Goal: Task Accomplishment & Management: Use online tool/utility

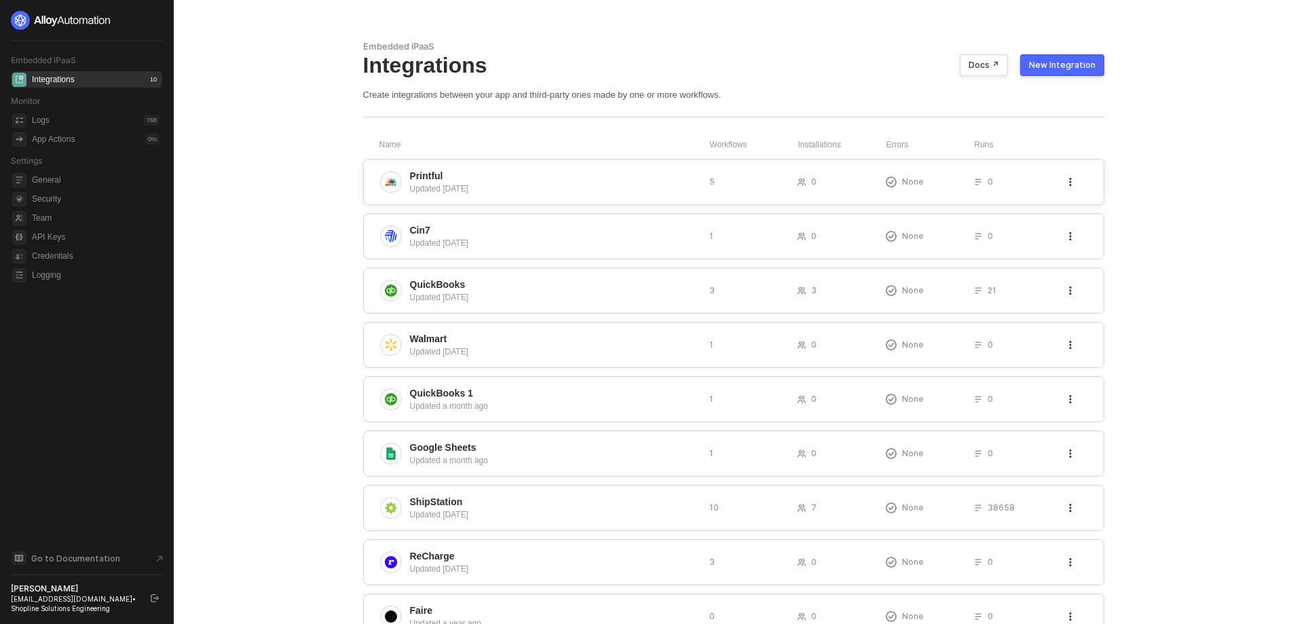
click at [448, 181] on span "Printful" at bounding box center [554, 176] width 289 height 14
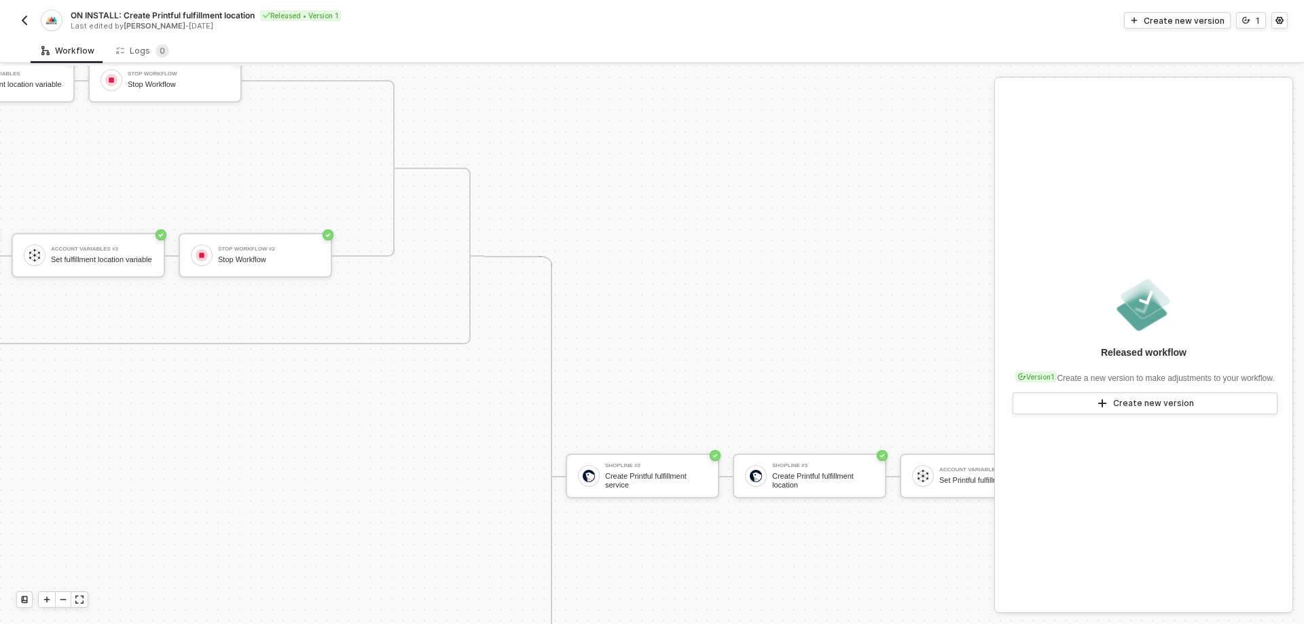
scroll to position [547, 1268]
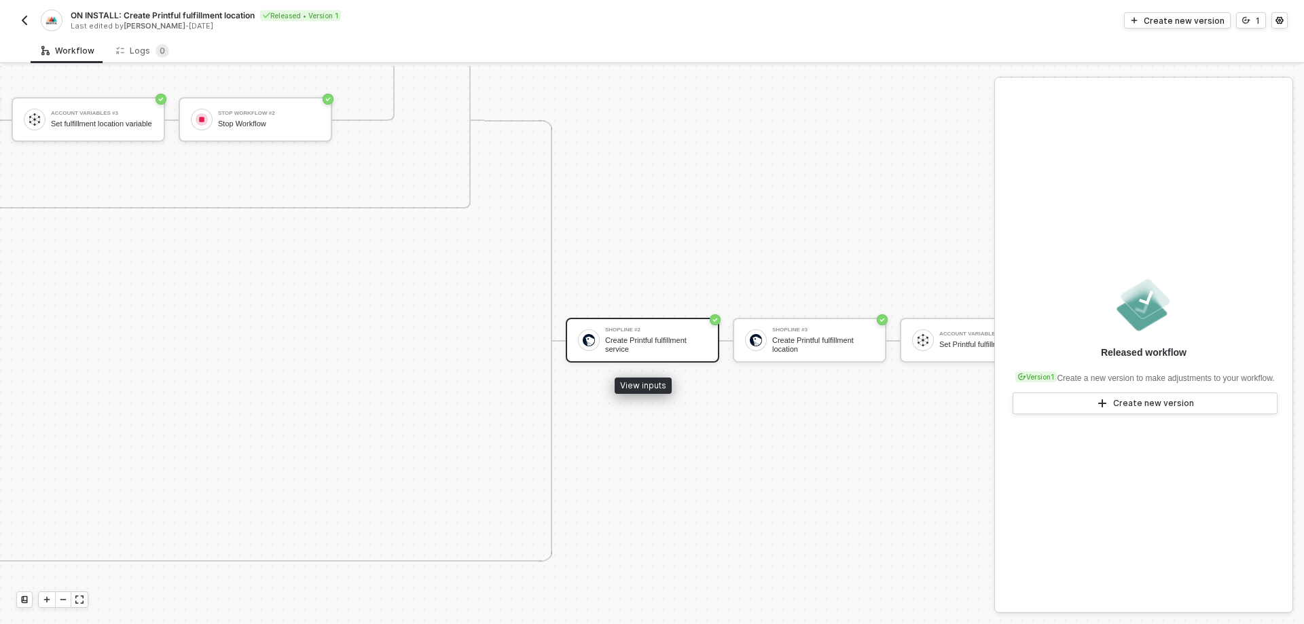
click at [664, 350] on div "Create Printful fulfillment service" at bounding box center [656, 344] width 102 height 17
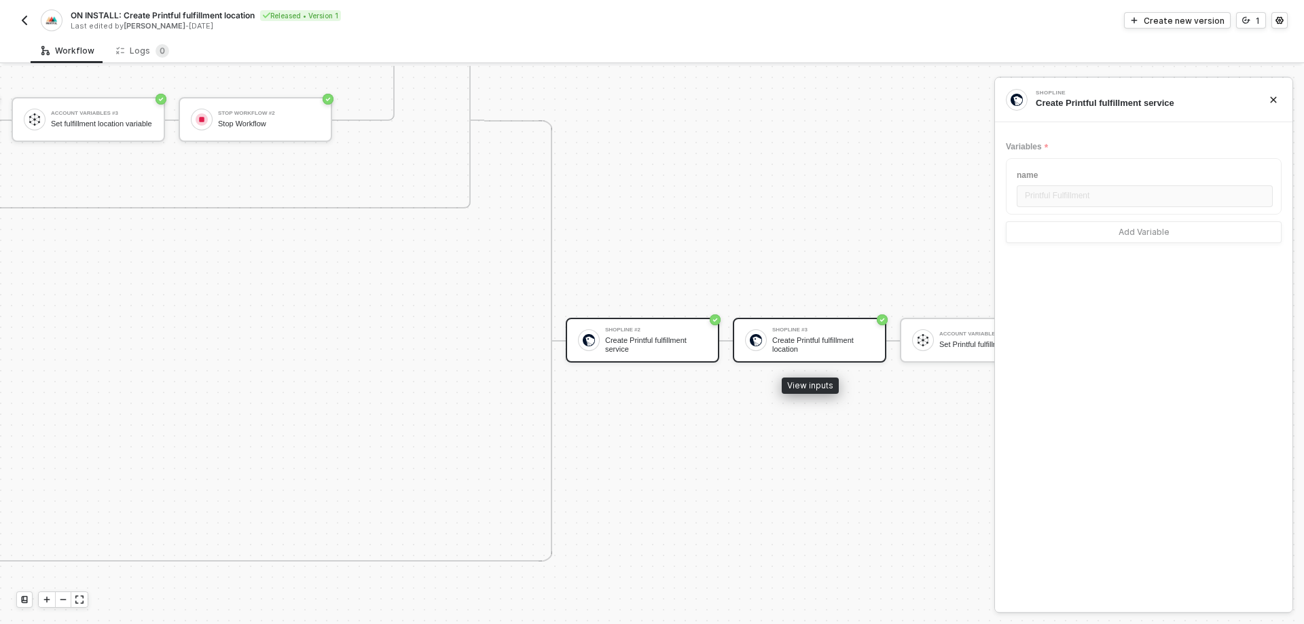
click at [813, 331] on div "Shopline #3" at bounding box center [823, 329] width 102 height 5
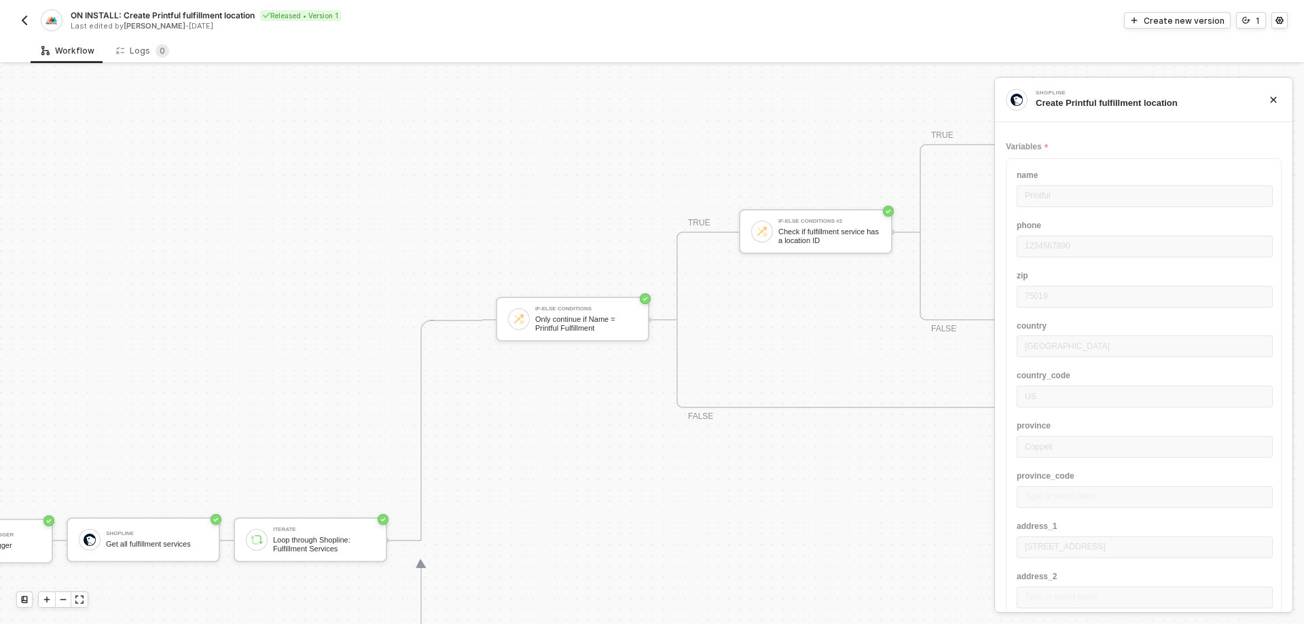
scroll to position [343, 117]
click at [138, 538] on div "Shopline" at bounding box center [157, 537] width 102 height 5
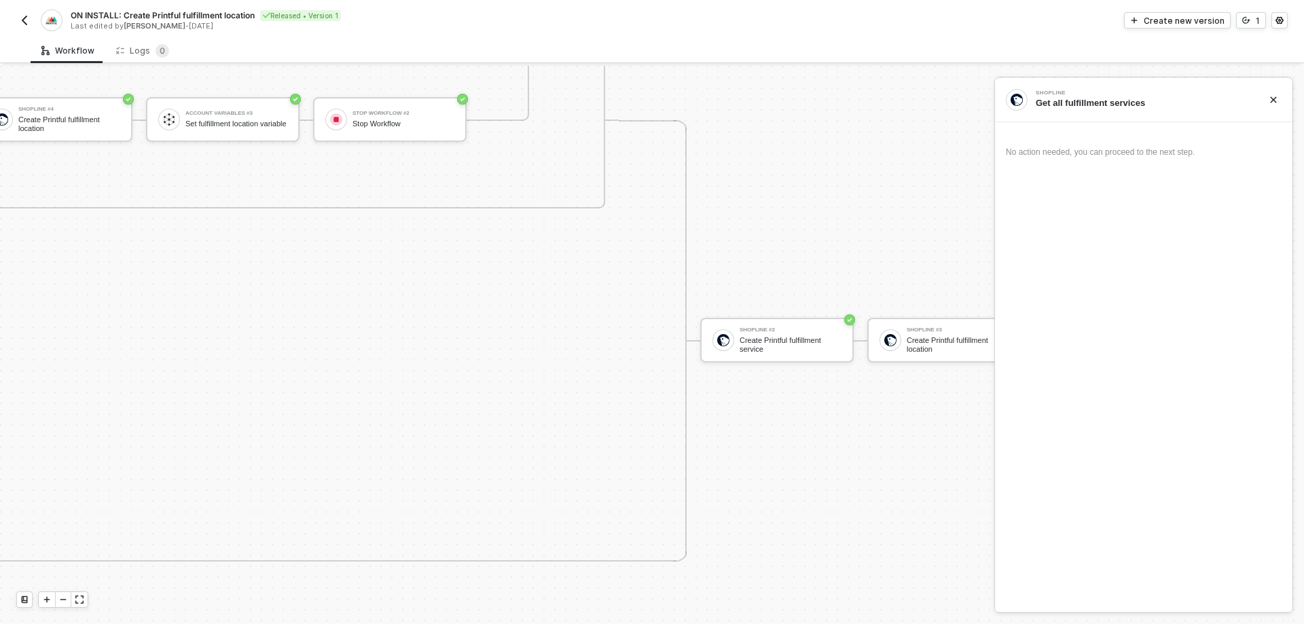
scroll to position [547, 1131]
click at [751, 343] on div "Create Printful fulfillment service" at bounding box center [792, 344] width 102 height 17
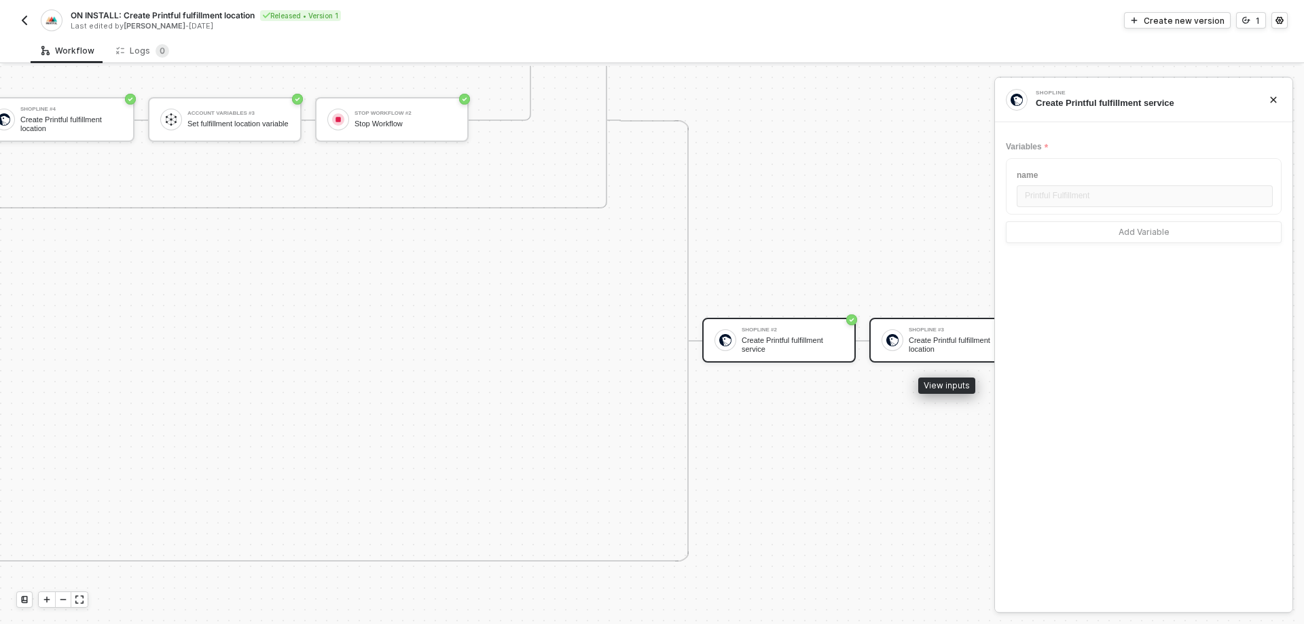
click at [938, 343] on div "Create Printful fulfillment location" at bounding box center [959, 344] width 102 height 17
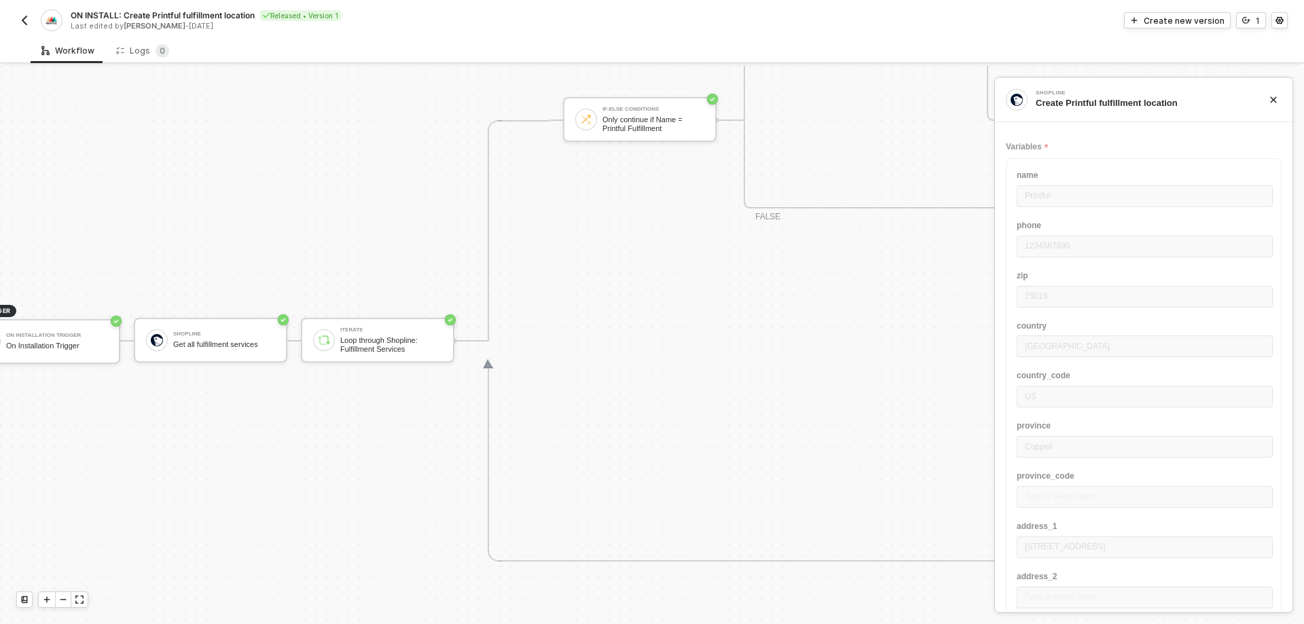
scroll to position [547, 0]
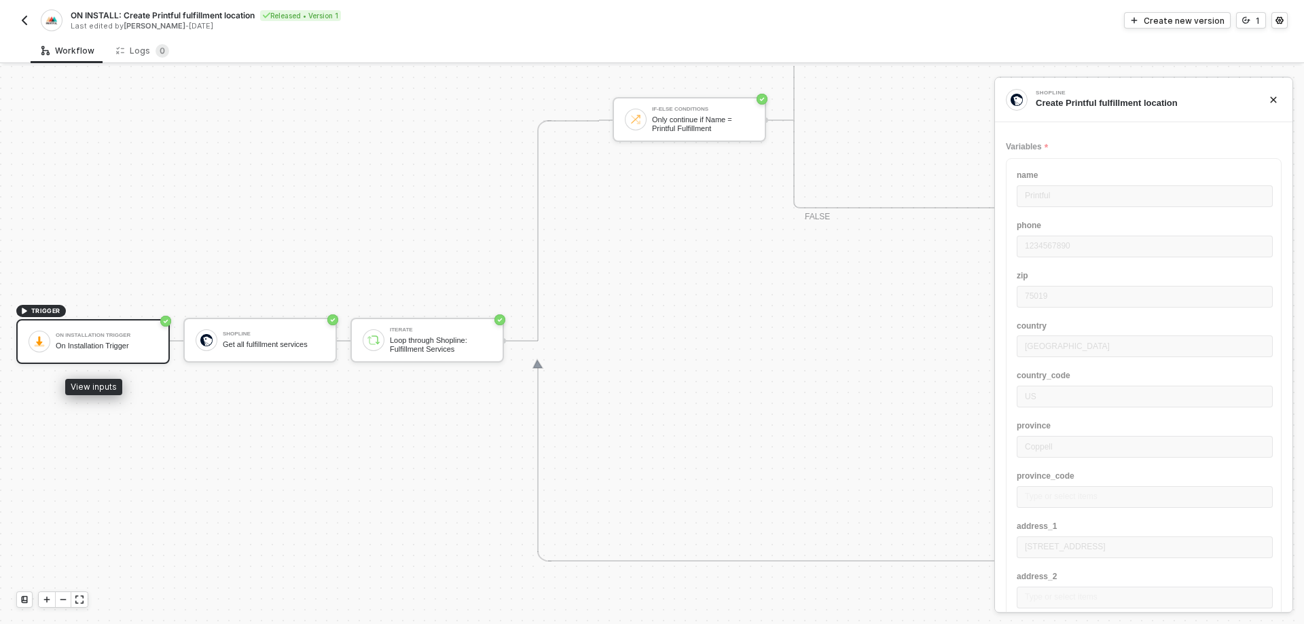
click at [80, 346] on div "On Installation Trigger" at bounding box center [107, 345] width 102 height 9
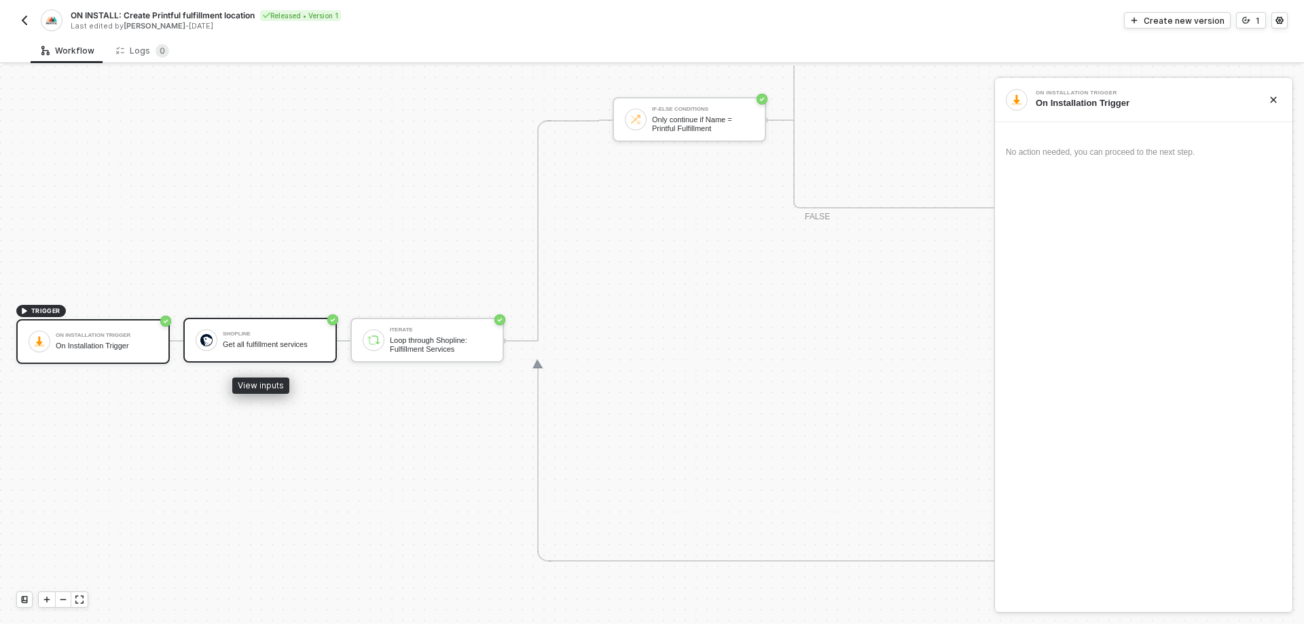
click at [234, 352] on div "Shopline Get all fulfillment services" at bounding box center [274, 340] width 102 height 26
click at [1111, 103] on div "Get all fulfillment services" at bounding box center [1141, 103] width 212 height 12
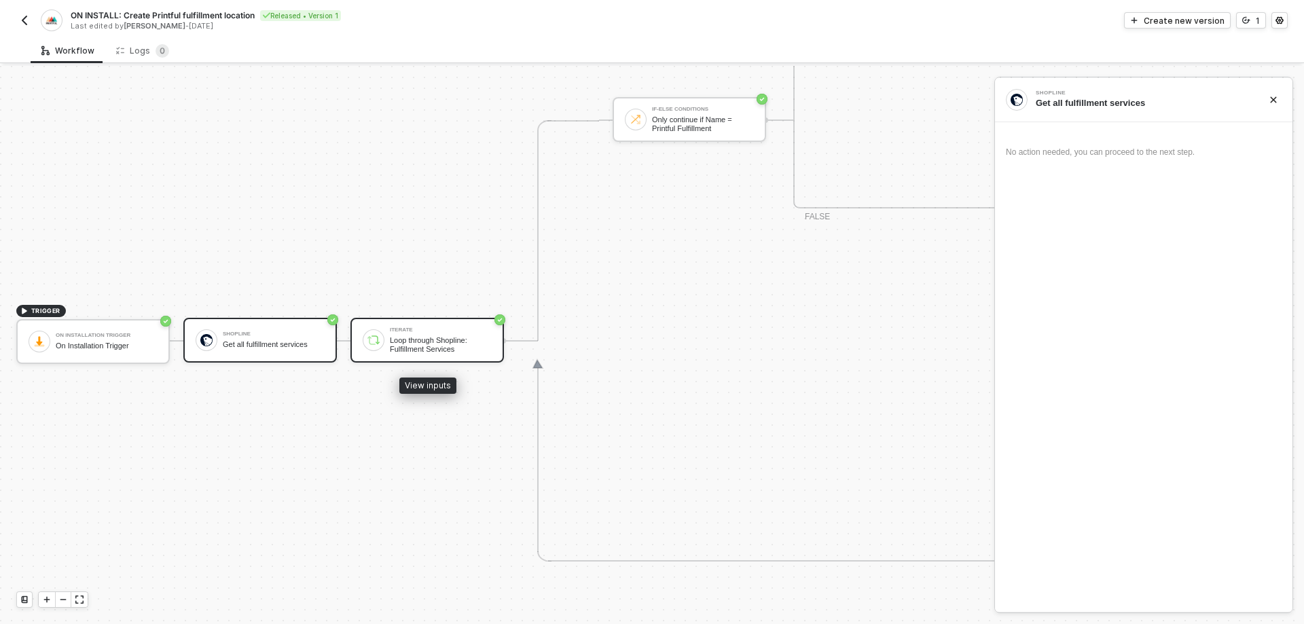
click at [409, 325] on div "Iterate Loop through Shopline: Fulfillment Services" at bounding box center [426, 340] width 153 height 45
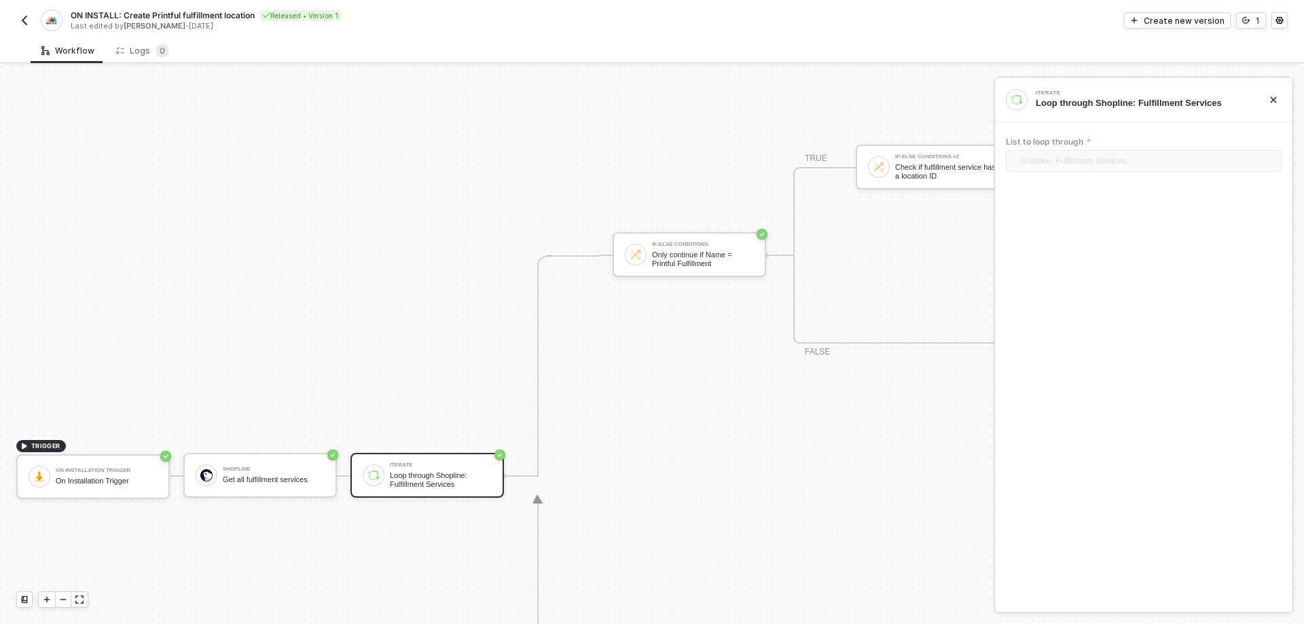
scroll to position [411, 0]
click at [22, 16] on img "button" at bounding box center [24, 20] width 11 height 11
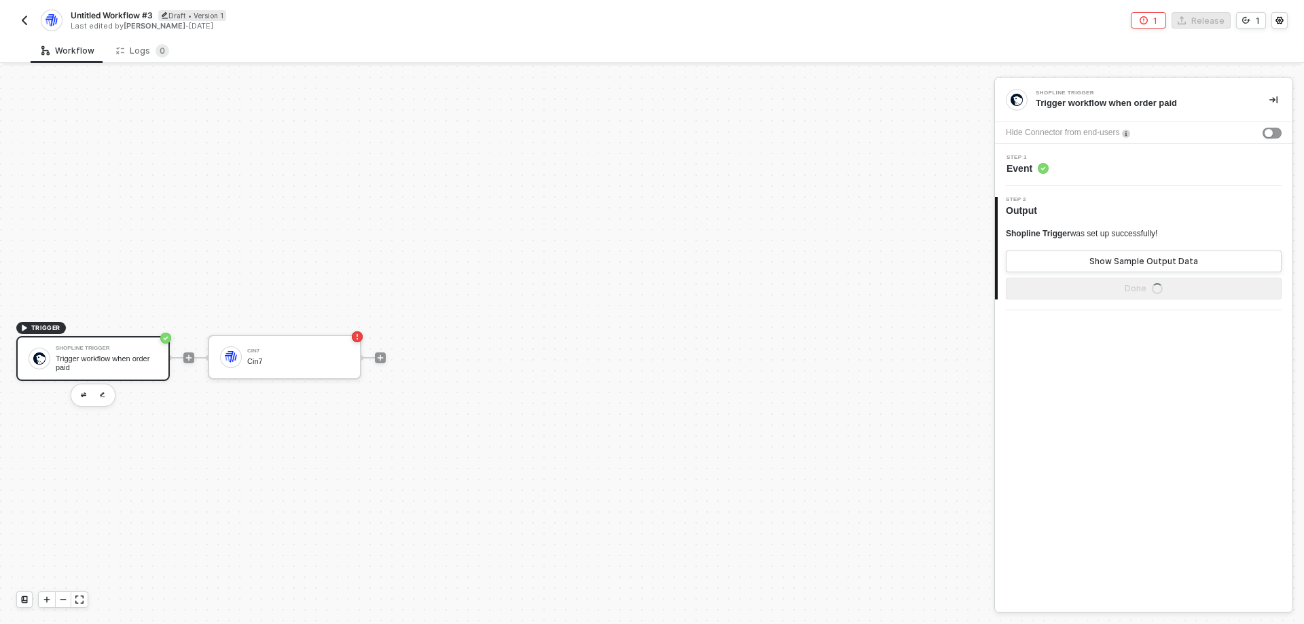
scroll to position [25, 0]
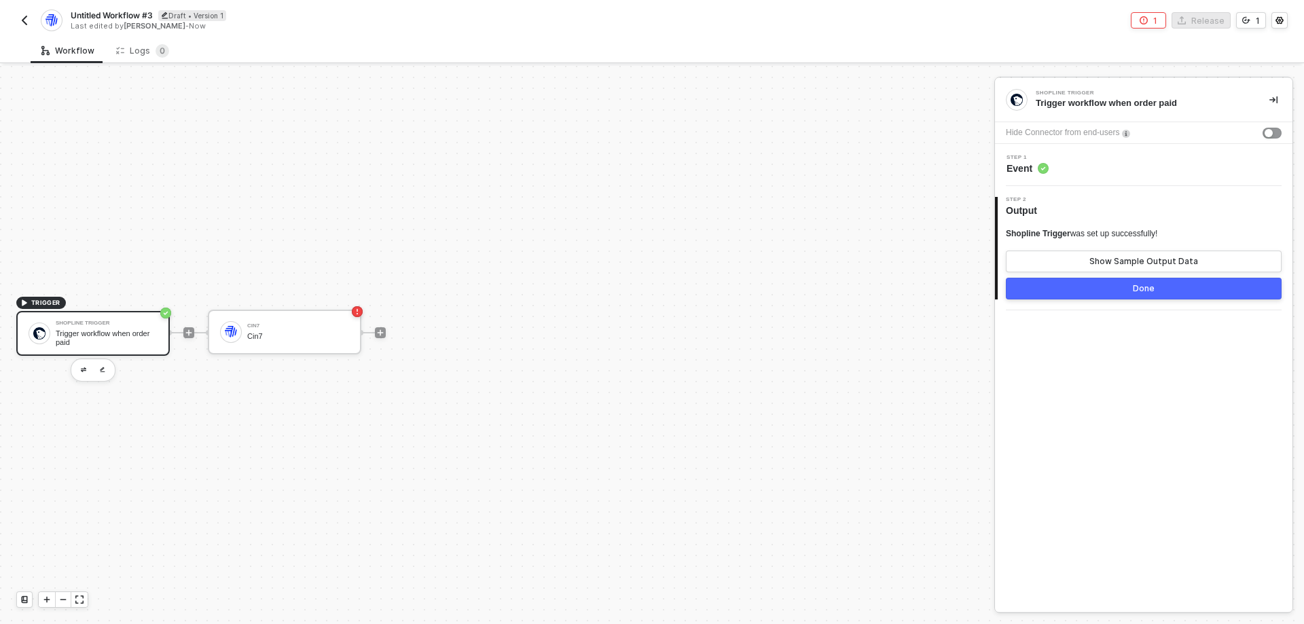
click at [94, 330] on div "Trigger workflow when order paid" at bounding box center [107, 337] width 102 height 17
click at [1107, 264] on div "Show Sample Output Data" at bounding box center [1143, 261] width 109 height 11
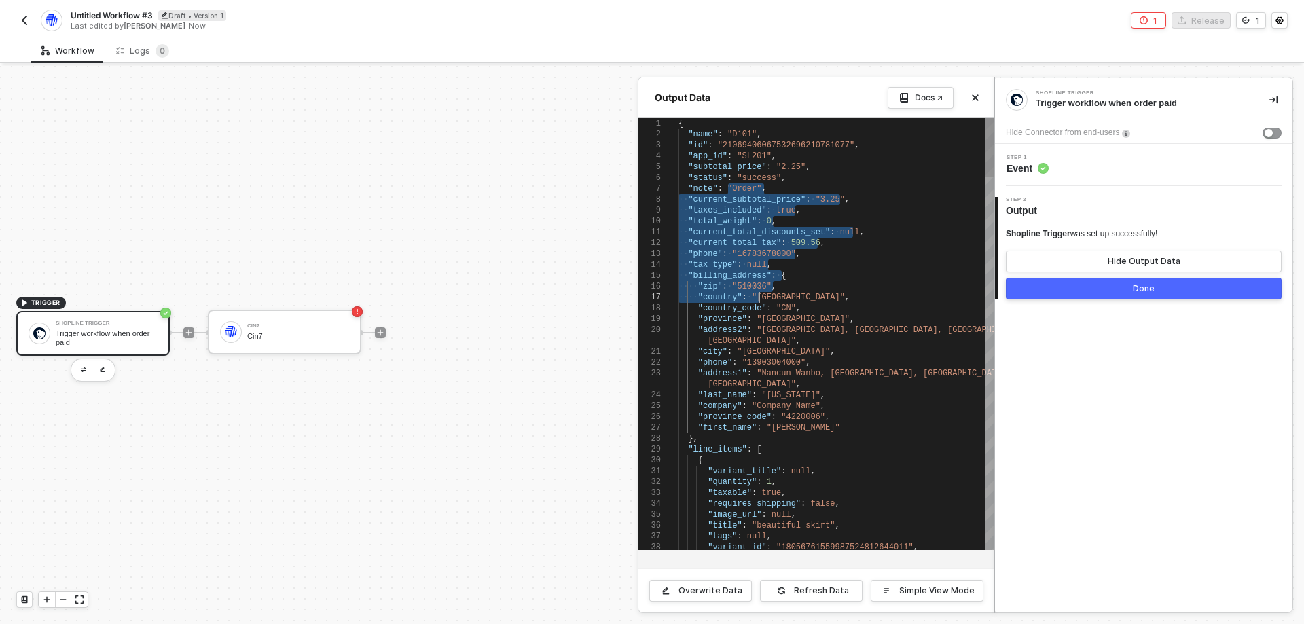
scroll to position [0, 0]
type textarea ""current_total_discounts_set": null, "current_total_tax": 509.56, "phone": "167…"
click at [783, 333] on span ""Xiaoguwei Street, Panyu District, Guangzhou City," at bounding box center [895, 330] width 278 height 10
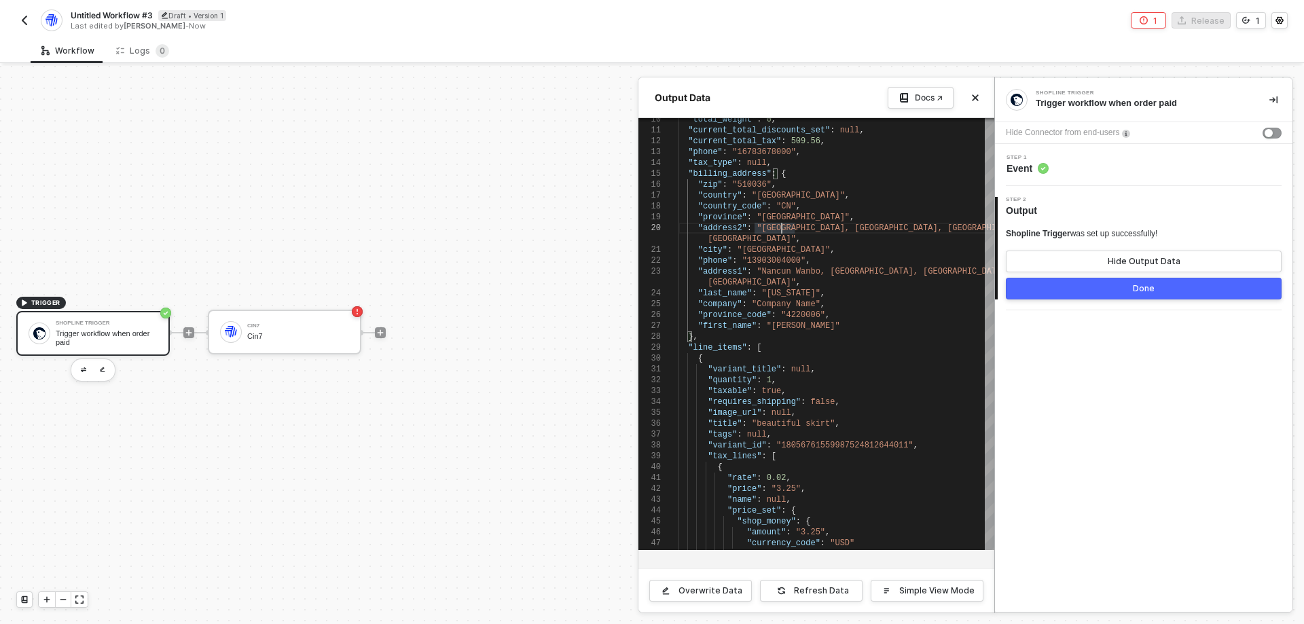
click at [1150, 404] on div "Shopline Trigger Trigger workflow when order paid Hide Connector from end-users…" at bounding box center [1143, 345] width 297 height 534
click at [1146, 341] on div "Shopline Trigger Trigger workflow when order paid Hide Connector from end-users…" at bounding box center [1143, 345] width 297 height 534
click at [1134, 475] on div "Shopline Trigger Trigger workflow when order paid Hide Connector from end-users…" at bounding box center [1143, 345] width 297 height 534
click at [1150, 263] on div "Hide Output Data" at bounding box center [1143, 261] width 73 height 11
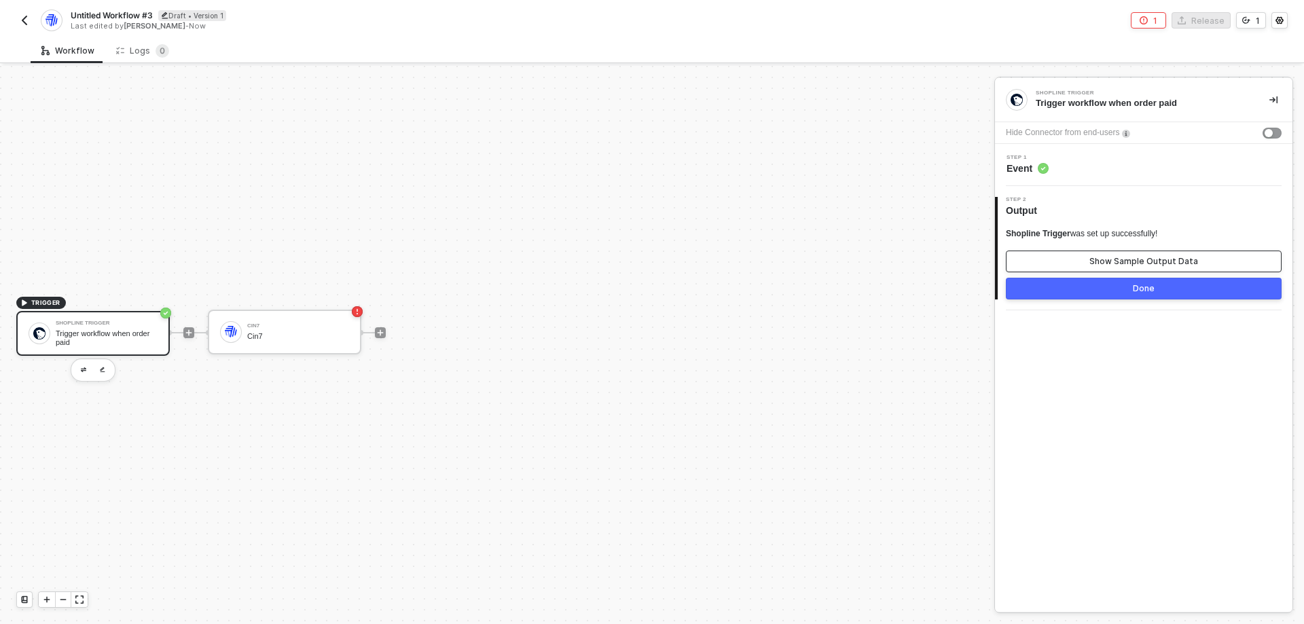
click at [1150, 263] on div "Show Sample Output Data" at bounding box center [1143, 261] width 109 height 11
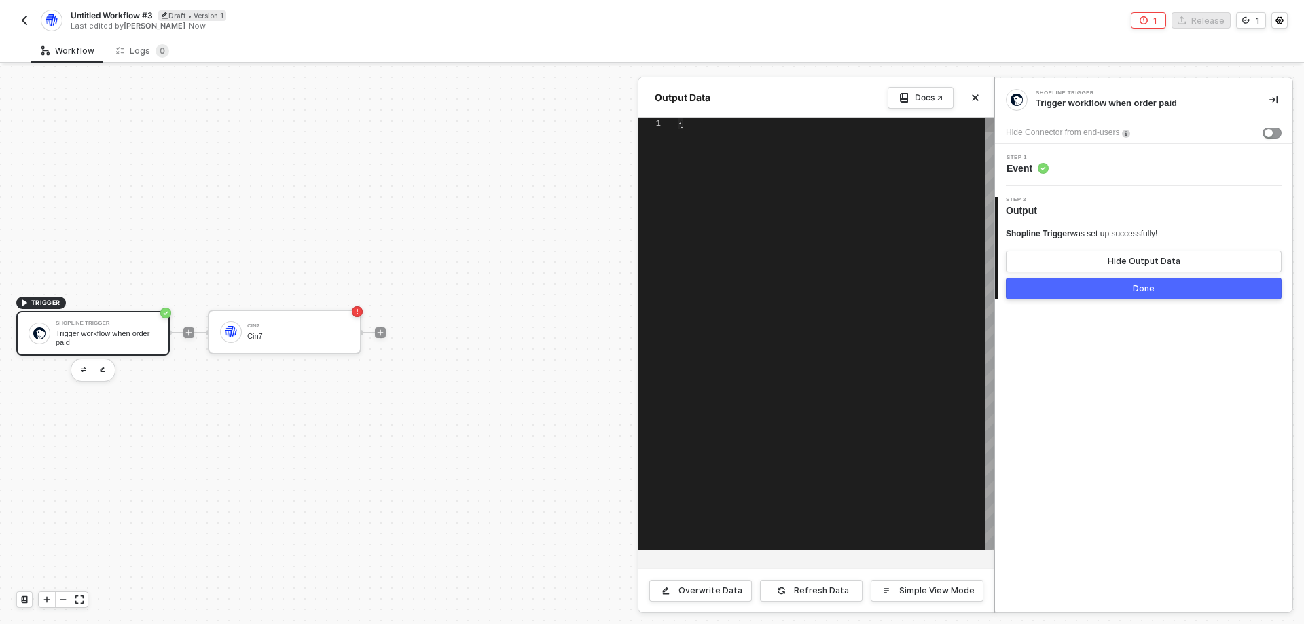
type textarea "{ "name": "D101", "id": "21069406067532696210781077", "app_id": "SL201", "subto…"
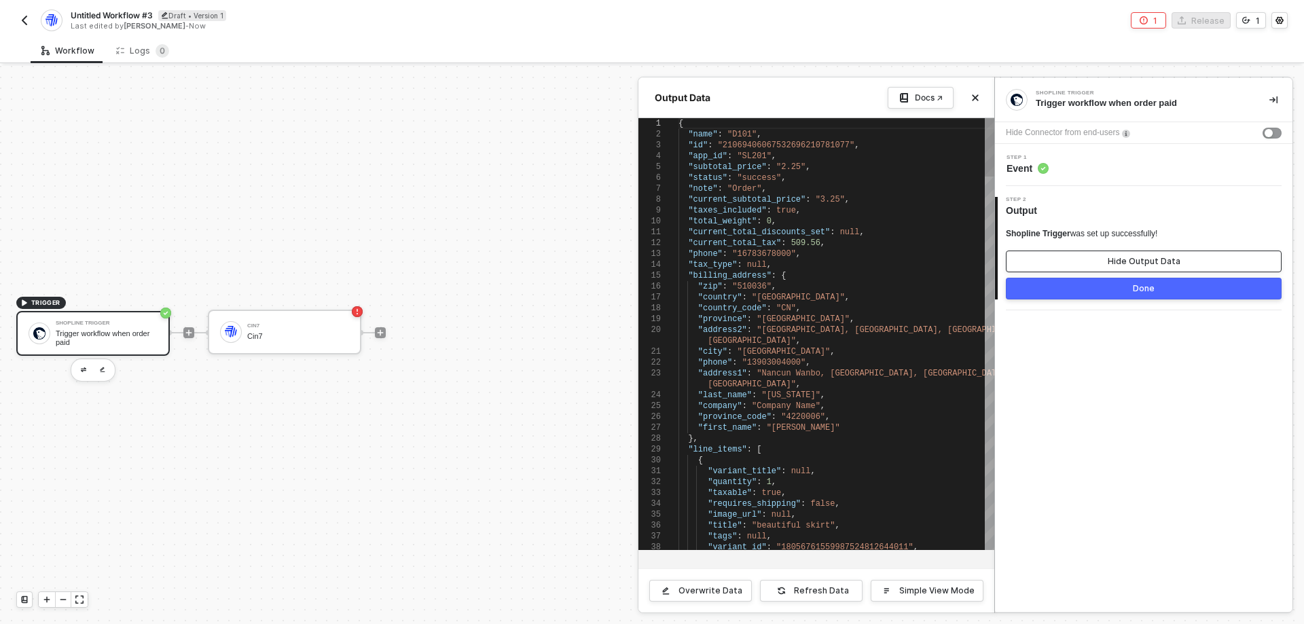
click at [1150, 263] on div "Hide Output Data" at bounding box center [1143, 261] width 73 height 11
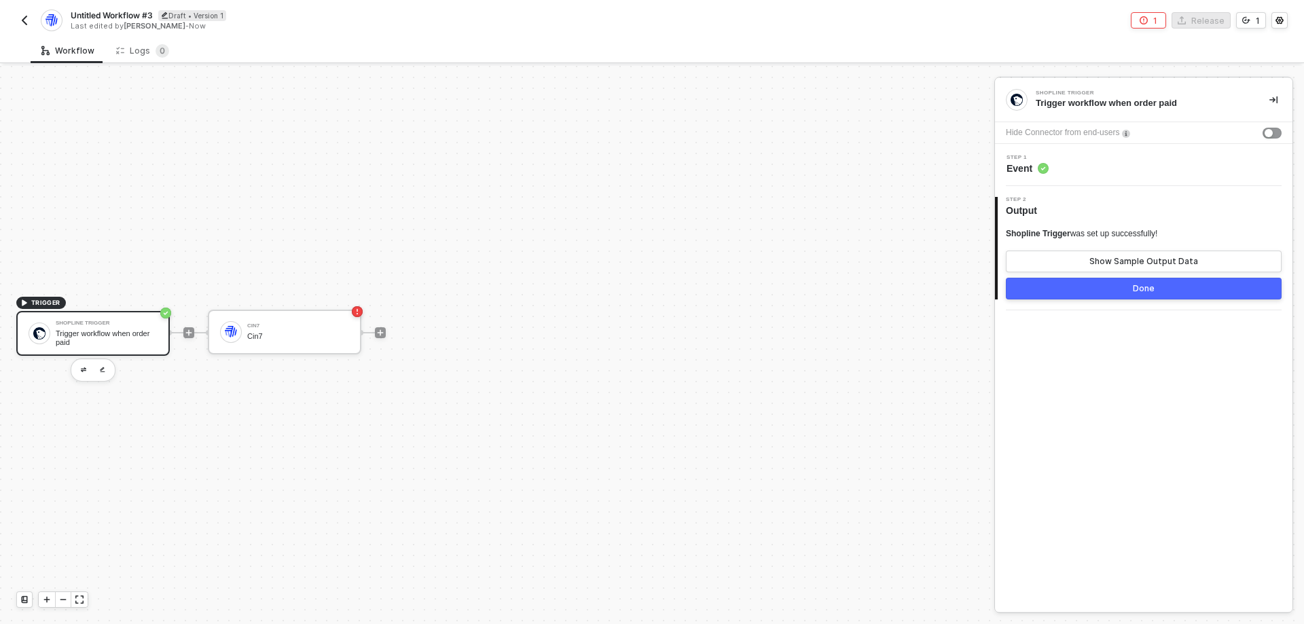
click at [1119, 391] on div "Shopline Trigger Trigger workflow when order paid Hide Connector from end-users…" at bounding box center [1143, 345] width 297 height 534
click at [1276, 131] on button "button" at bounding box center [1271, 133] width 19 height 11
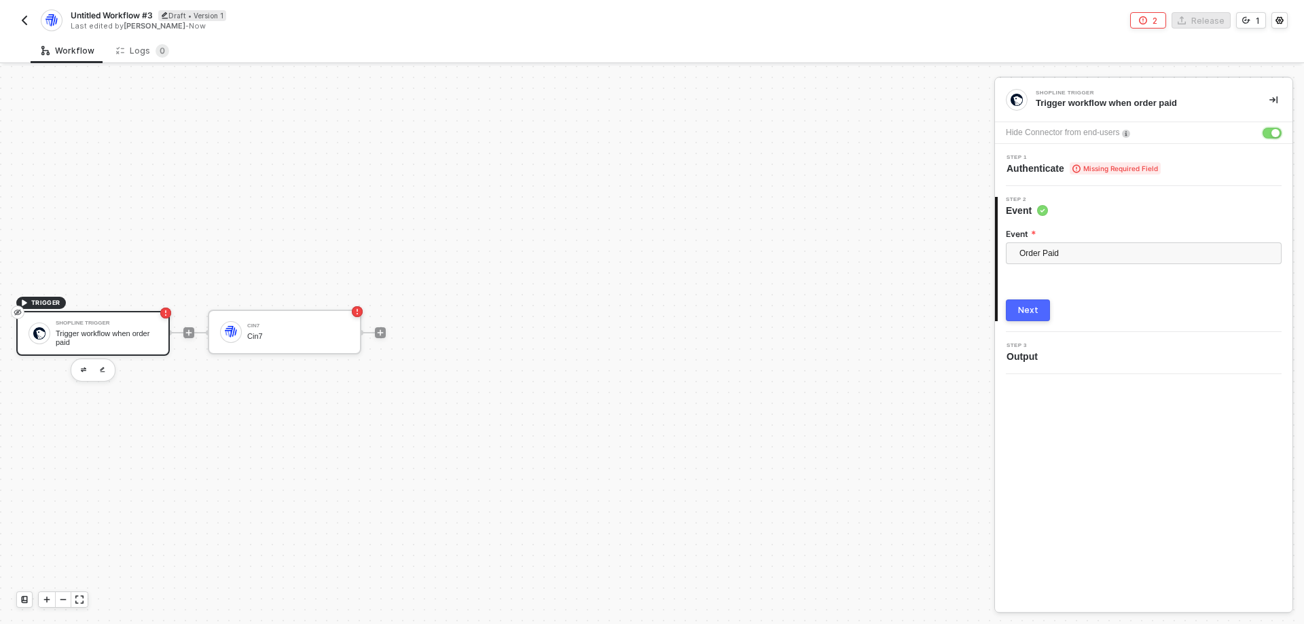
click at [1268, 131] on button "button" at bounding box center [1271, 133] width 19 height 11
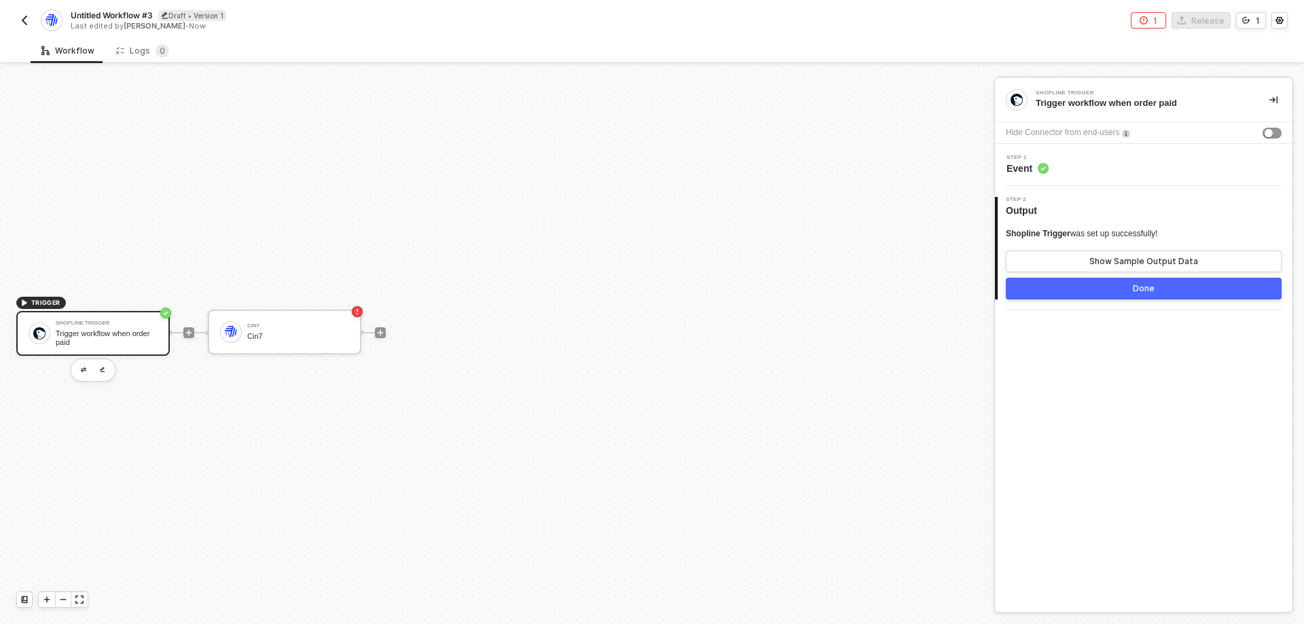
click at [1100, 392] on div "Shopline Trigger Trigger workflow when order paid Hide Connector from end-users…" at bounding box center [1143, 345] width 297 height 534
click at [310, 346] on div "Cin7 Cin7" at bounding box center [284, 332] width 153 height 45
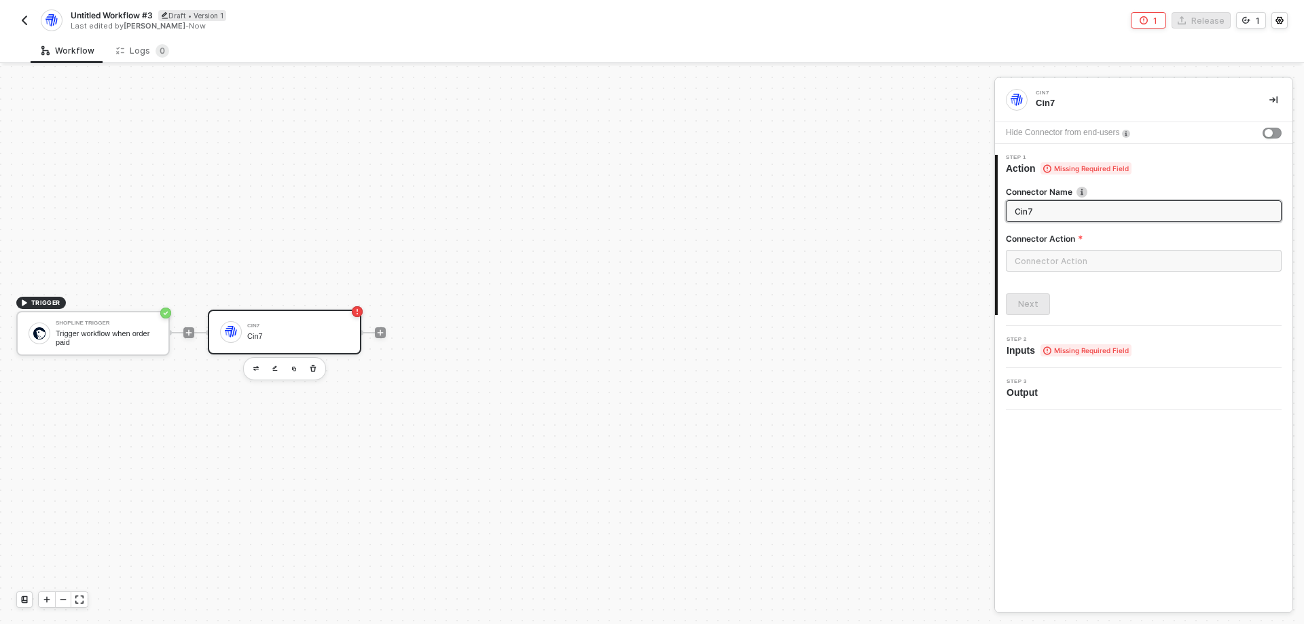
click at [1042, 208] on input "Cin7" at bounding box center [1141, 211] width 255 height 15
click at [1031, 261] on input "text" at bounding box center [1143, 261] width 276 height 22
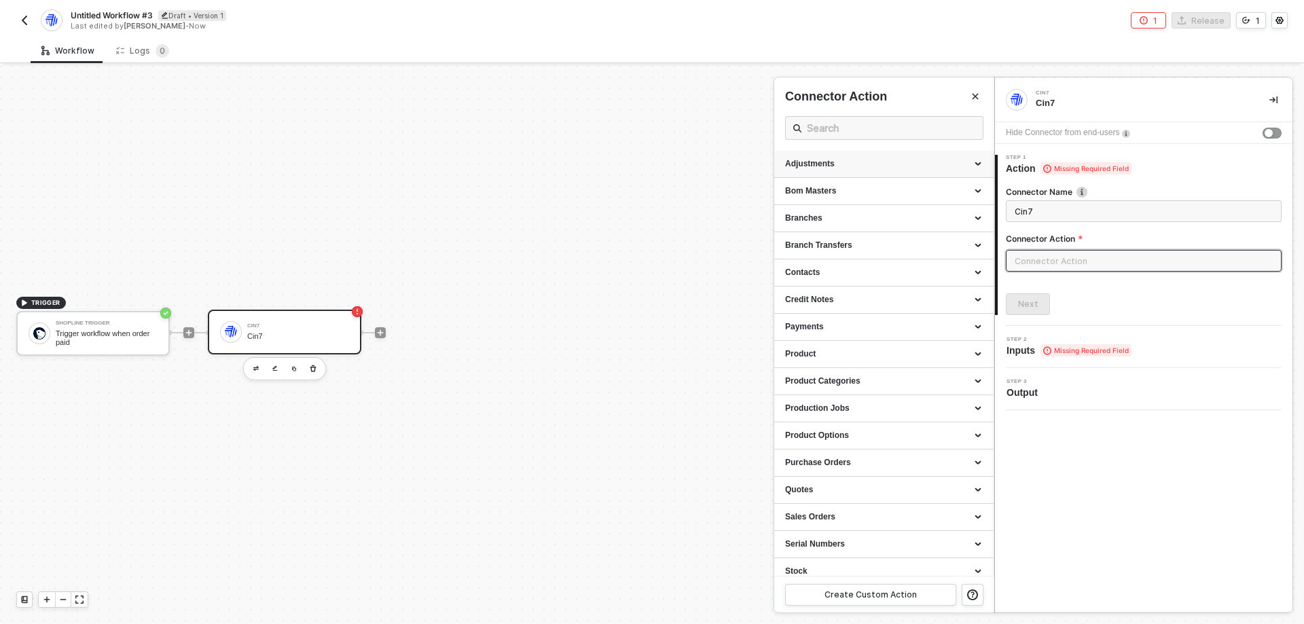
click at [834, 160] on div "Adjustments" at bounding box center [884, 164] width 198 height 12
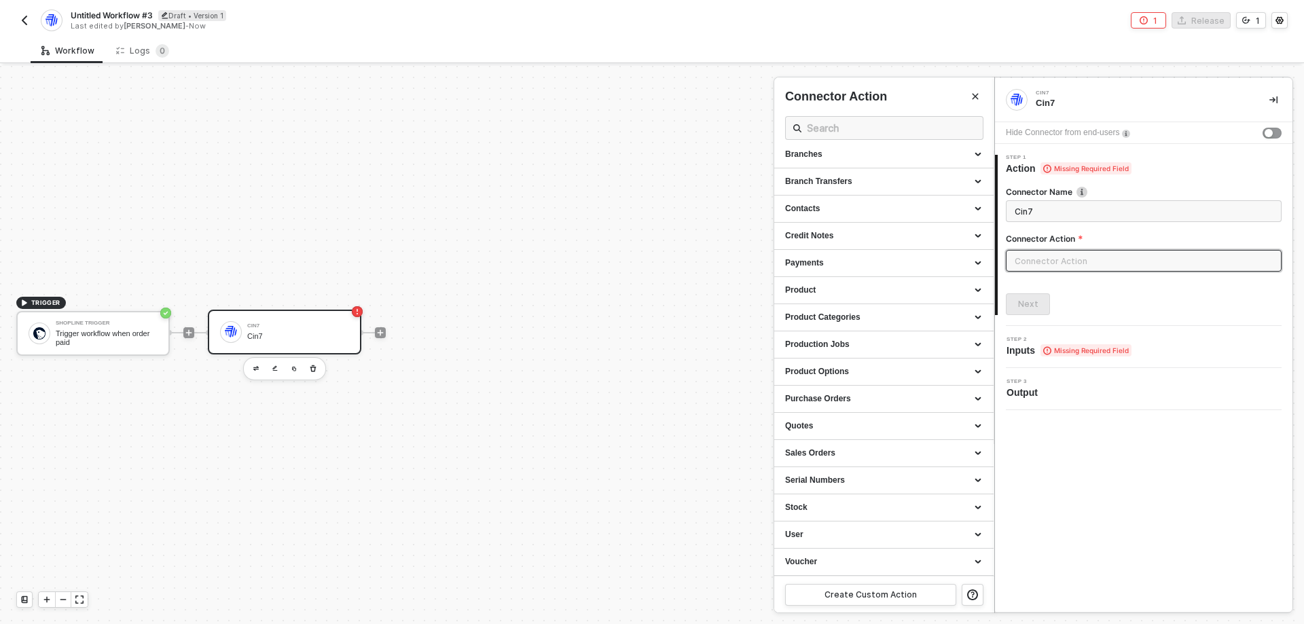
drag, startPoint x: 970, startPoint y: 100, endPoint x: 984, endPoint y: 14, distance: 87.5
click at [970, 99] on button "Close" at bounding box center [975, 96] width 16 height 16
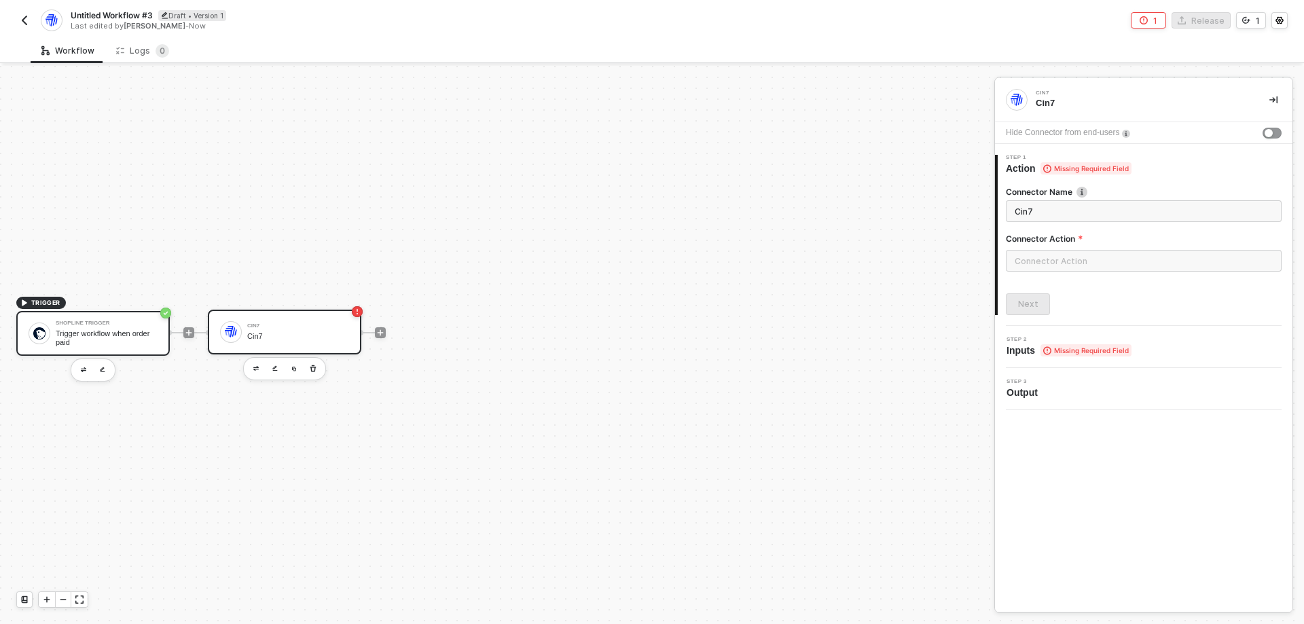
click at [127, 333] on div "Trigger workflow when order paid" at bounding box center [107, 337] width 102 height 17
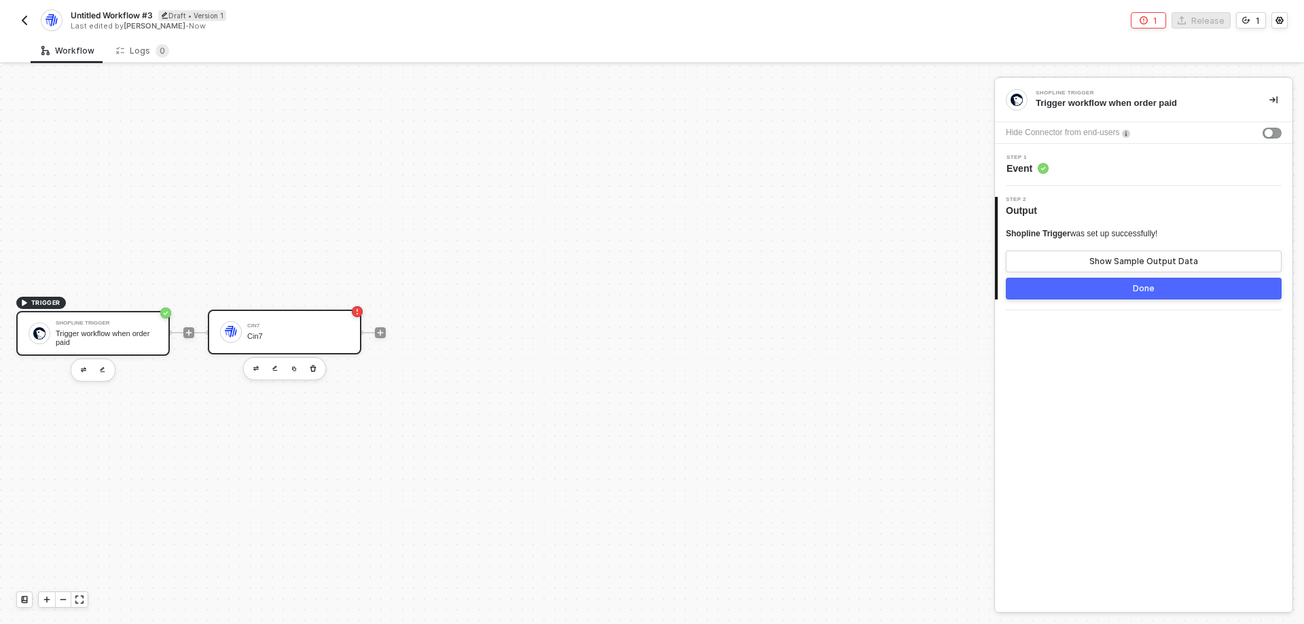
click at [308, 339] on div "Cin7" at bounding box center [298, 336] width 102 height 9
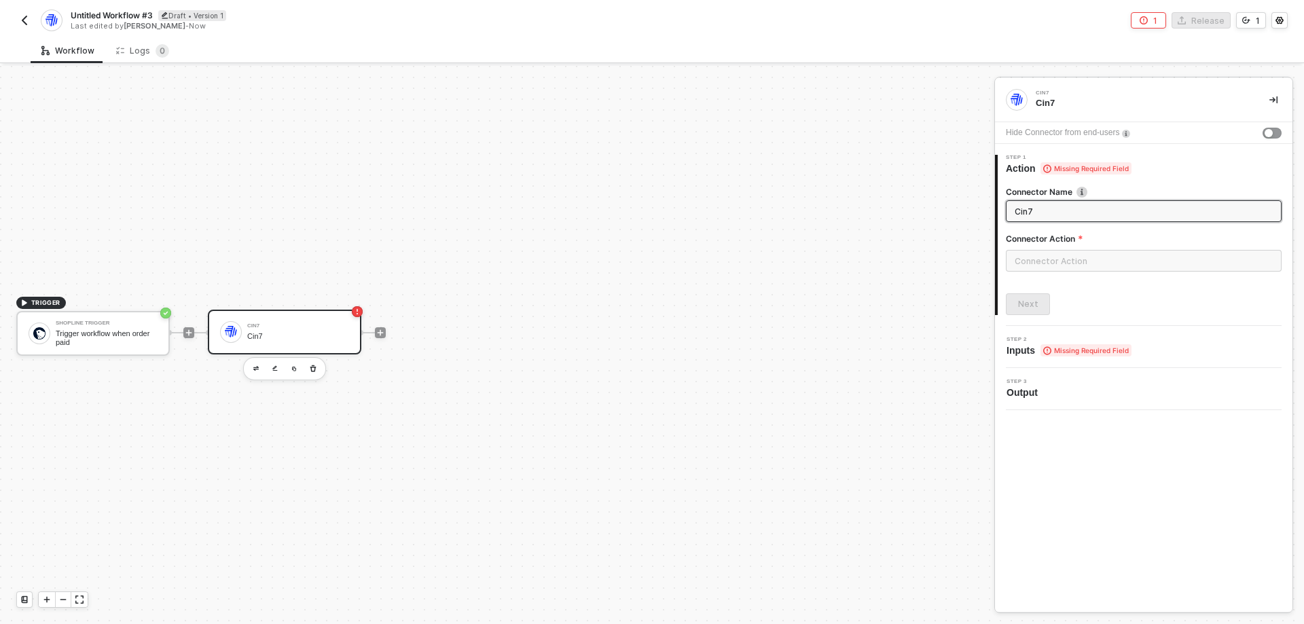
click at [645, 392] on div "TRIGGER Shopline Trigger Trigger workflow when order paid Cin7 Cin7" at bounding box center [493, 332] width 987 height 583
click at [1148, 263] on input "text" at bounding box center [1143, 261] width 276 height 22
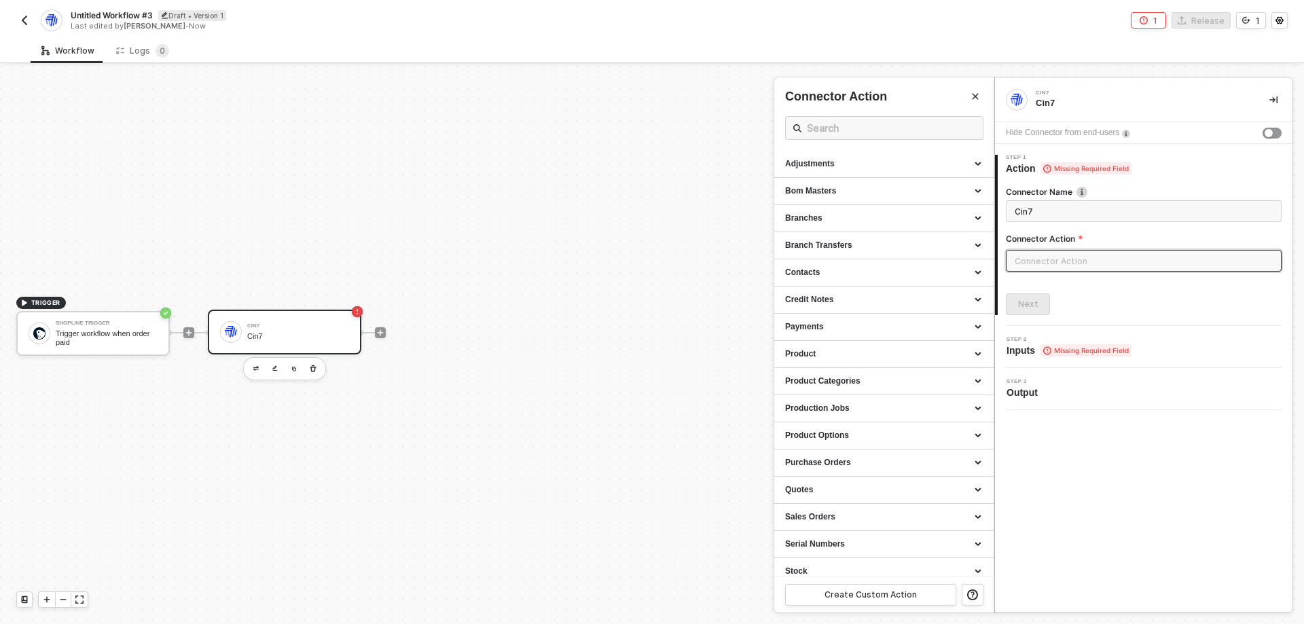
click at [658, 481] on div at bounding box center [652, 345] width 1304 height 558
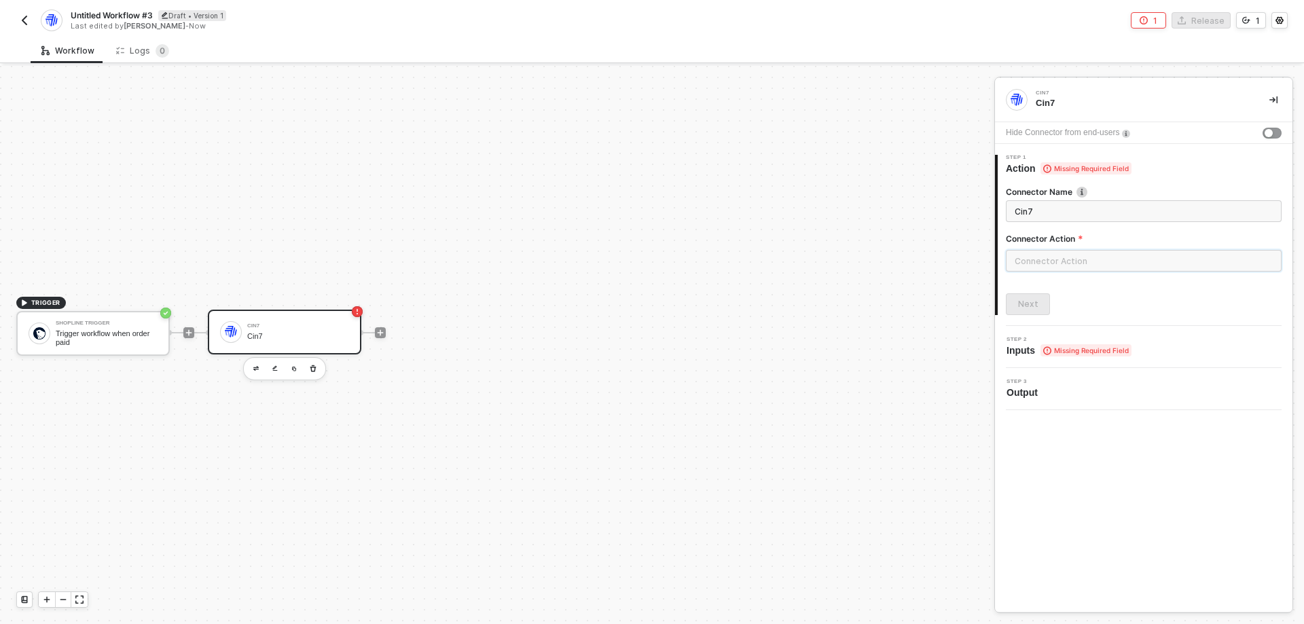
click at [1106, 253] on input "text" at bounding box center [1143, 261] width 276 height 22
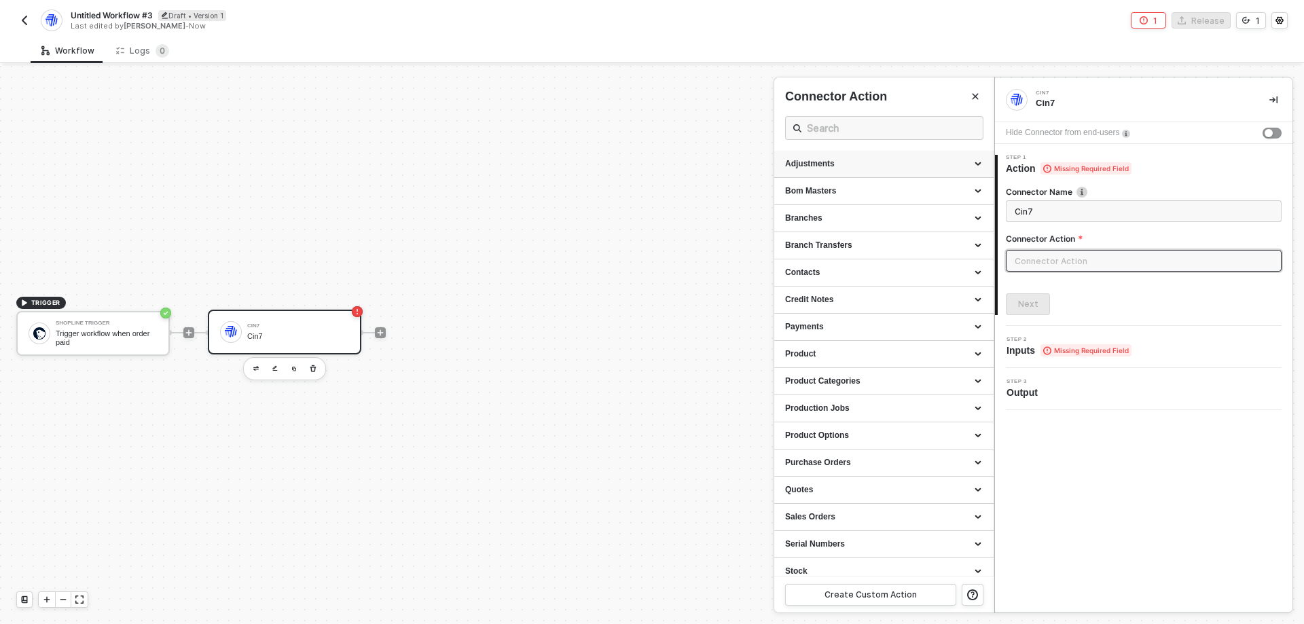
click at [828, 158] on div "Adjustments" at bounding box center [884, 164] width 198 height 12
click at [860, 286] on div "Branches" at bounding box center [884, 286] width 198 height 12
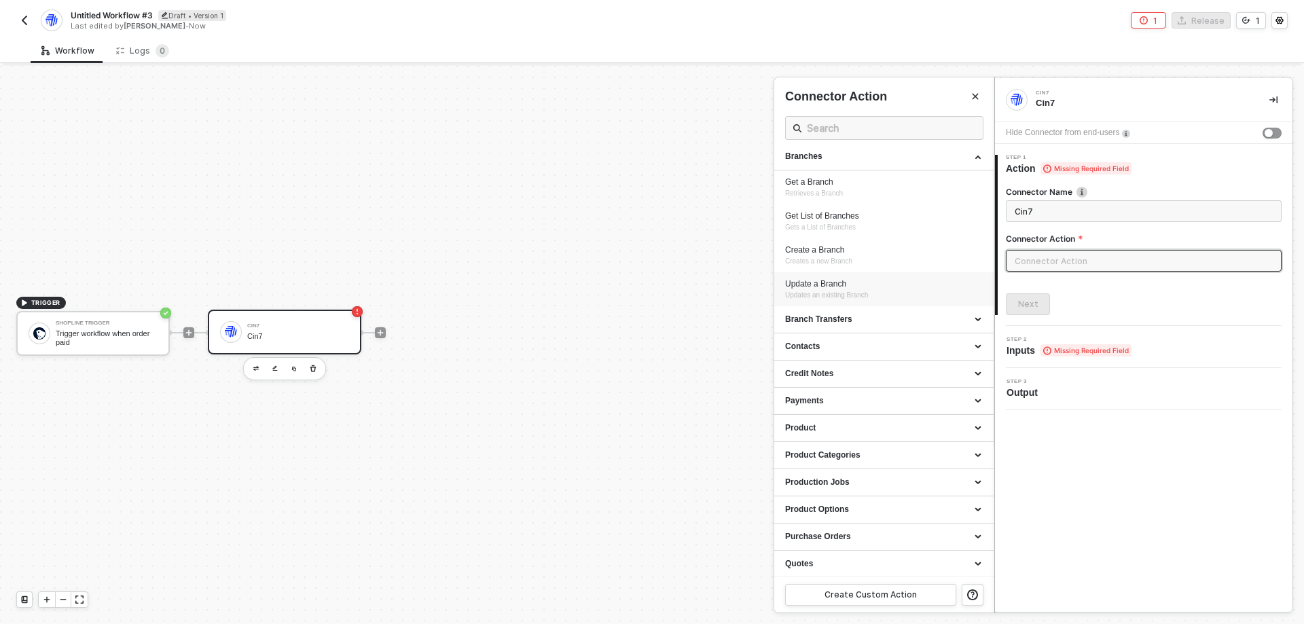
scroll to position [136, 0]
click at [835, 340] on div "Contacts" at bounding box center [884, 341] width 198 height 12
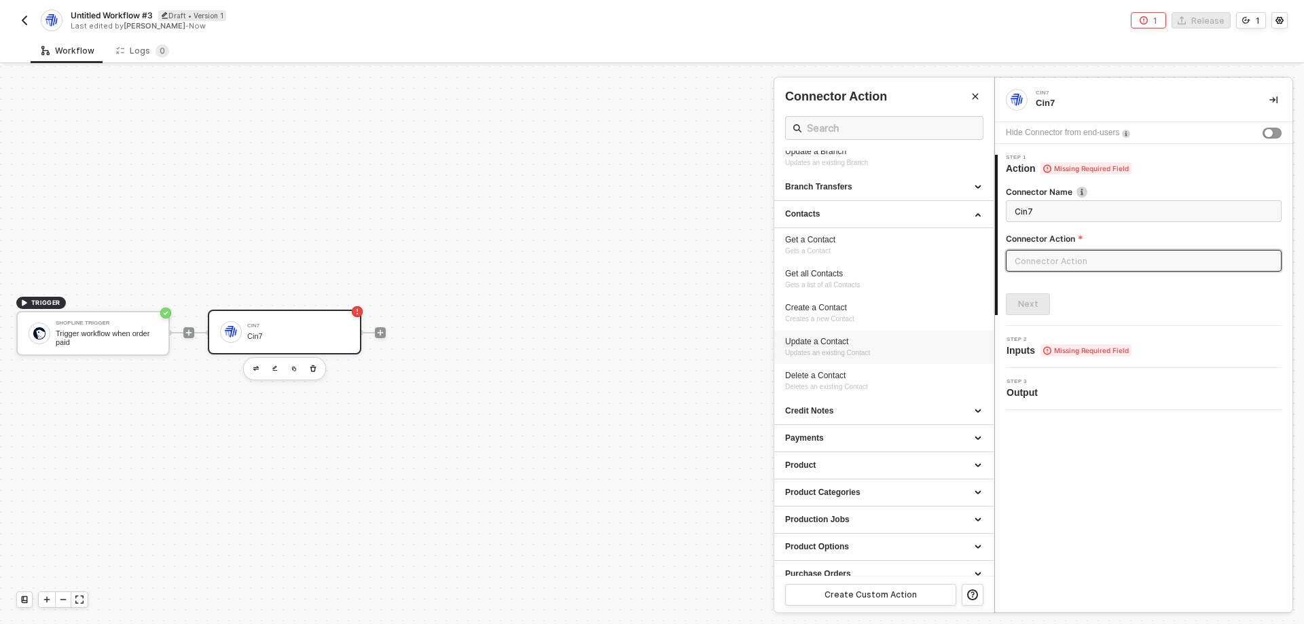
scroll to position [272, 0]
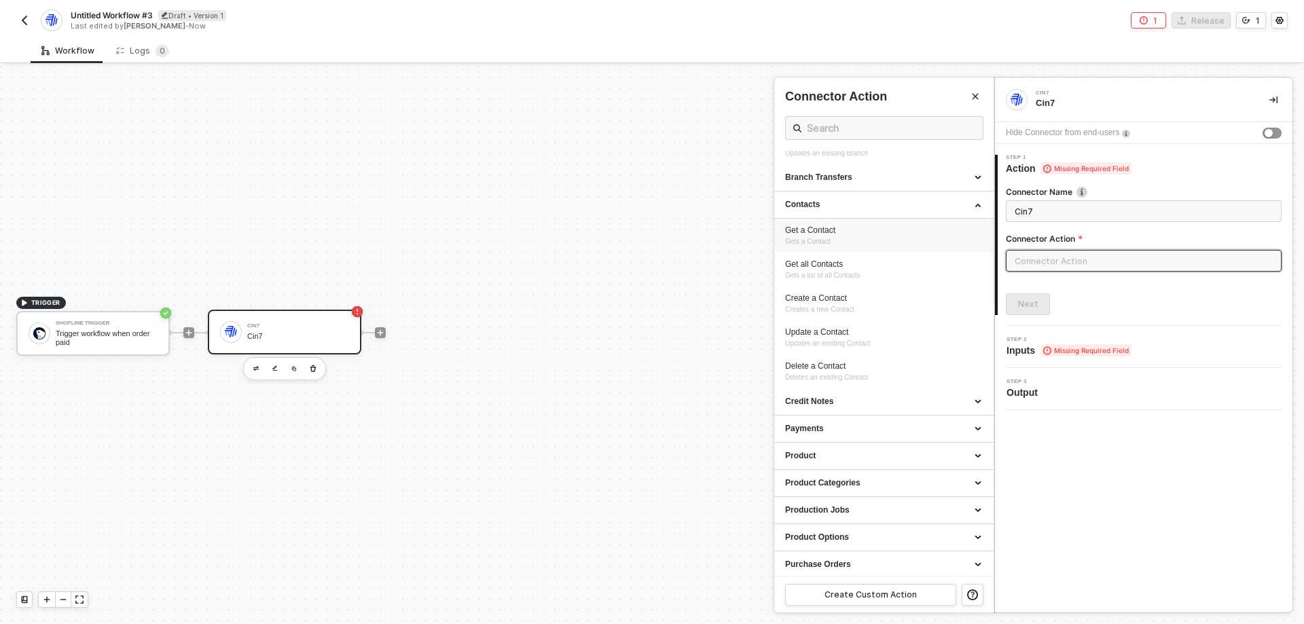
click at [817, 225] on div "Get a Contact" at bounding box center [884, 231] width 198 height 12
type input "Gets a Contact"
type input "Contacts - Get a Contact"
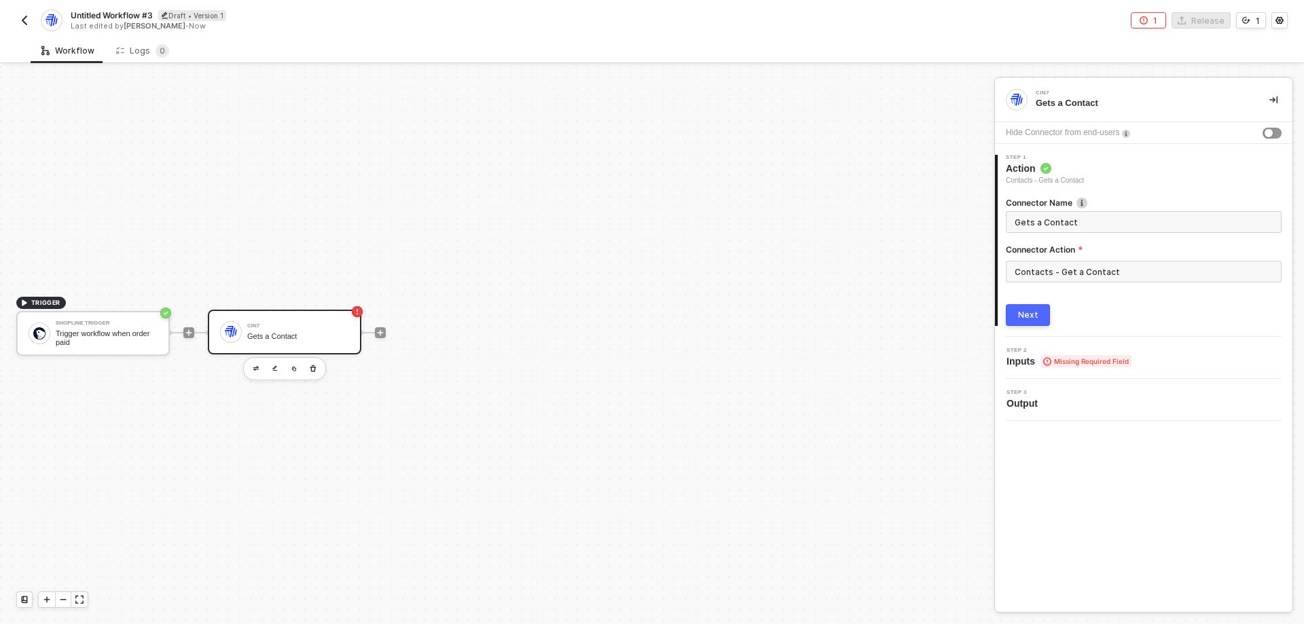
click at [1026, 316] on div "Next" at bounding box center [1028, 315] width 20 height 11
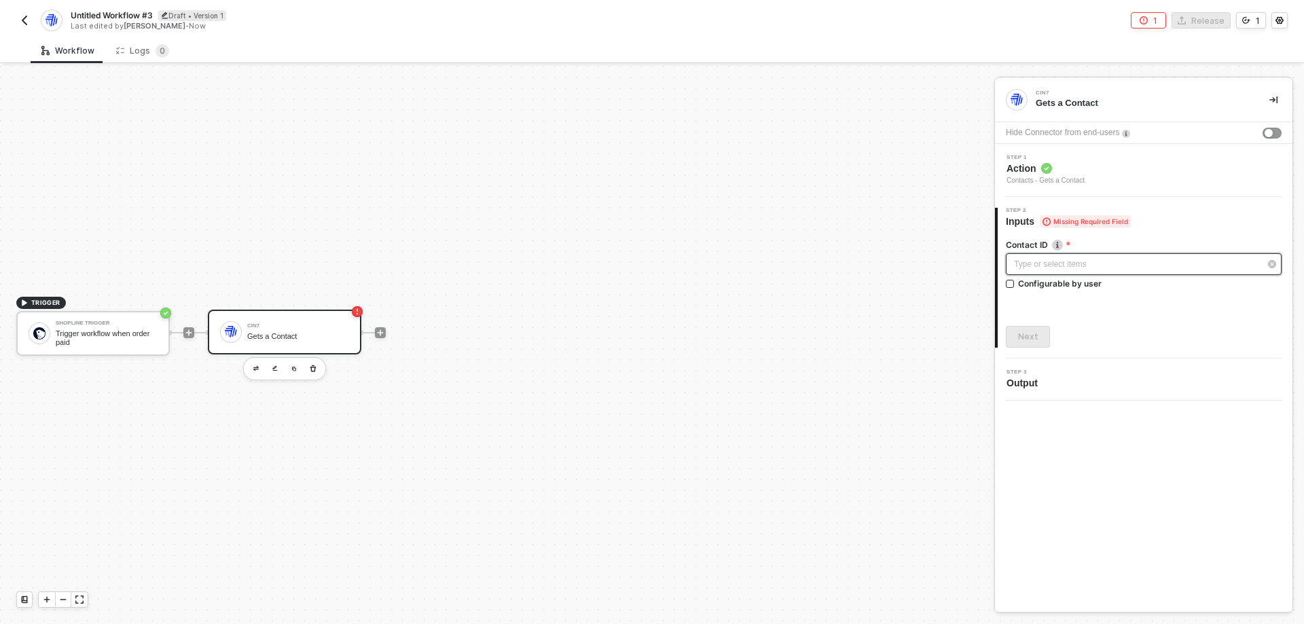
click at [1078, 262] on div "Type or select items ﻿" at bounding box center [1137, 264] width 246 height 13
click at [862, 127] on span "Blocks 2" at bounding box center [883, 129] width 43 height 10
click at [824, 224] on div "Variables of your integrations, workflows, and users" at bounding box center [899, 216] width 168 height 22
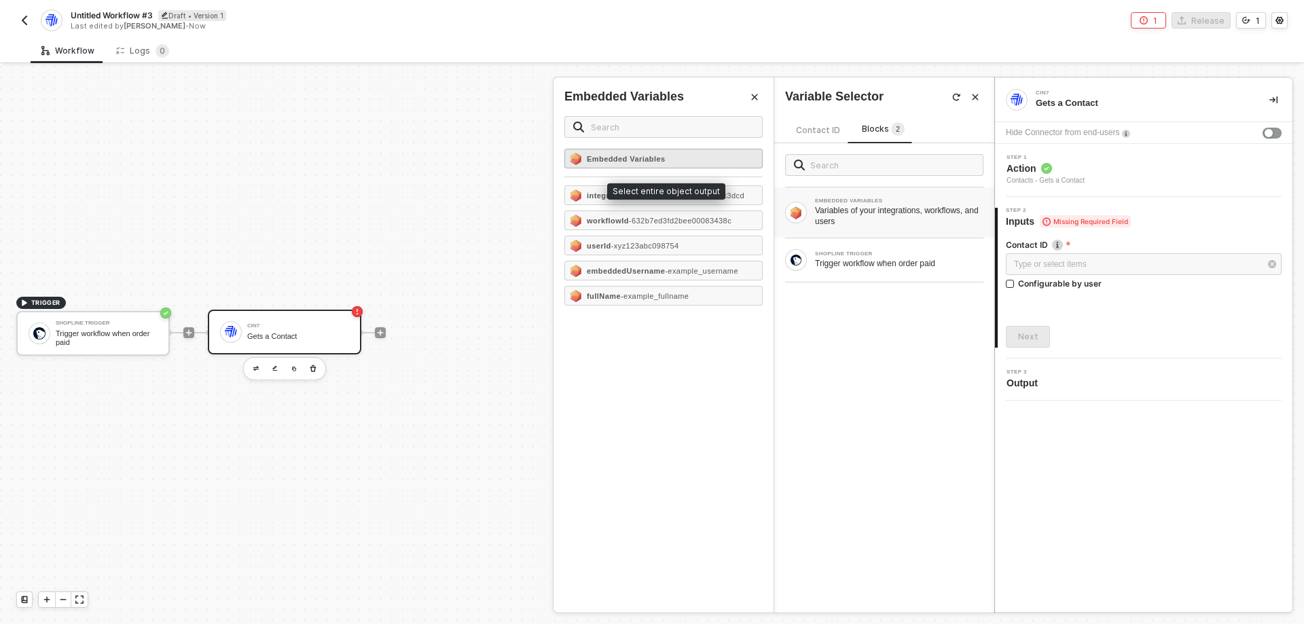
click at [603, 156] on strong "Embedded Variables" at bounding box center [626, 159] width 79 height 8
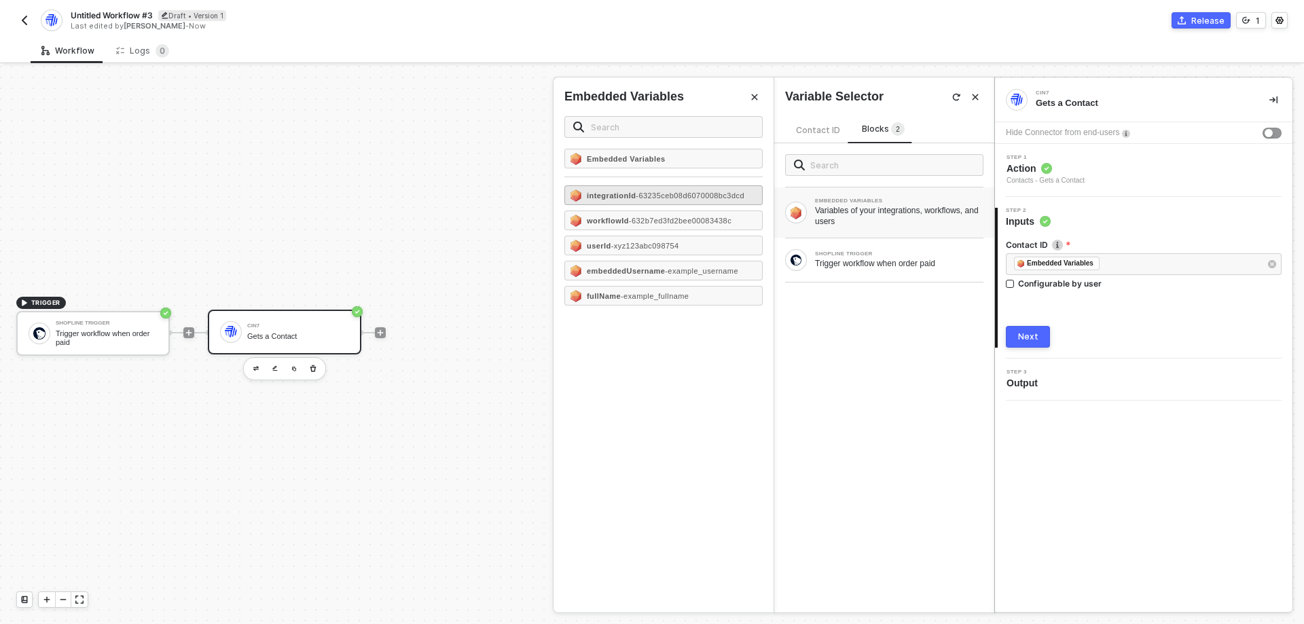
click at [619, 198] on strong "integrationId" at bounding box center [611, 195] width 49 height 8
click at [753, 99] on icon "Close" at bounding box center [755, 97] width 6 height 6
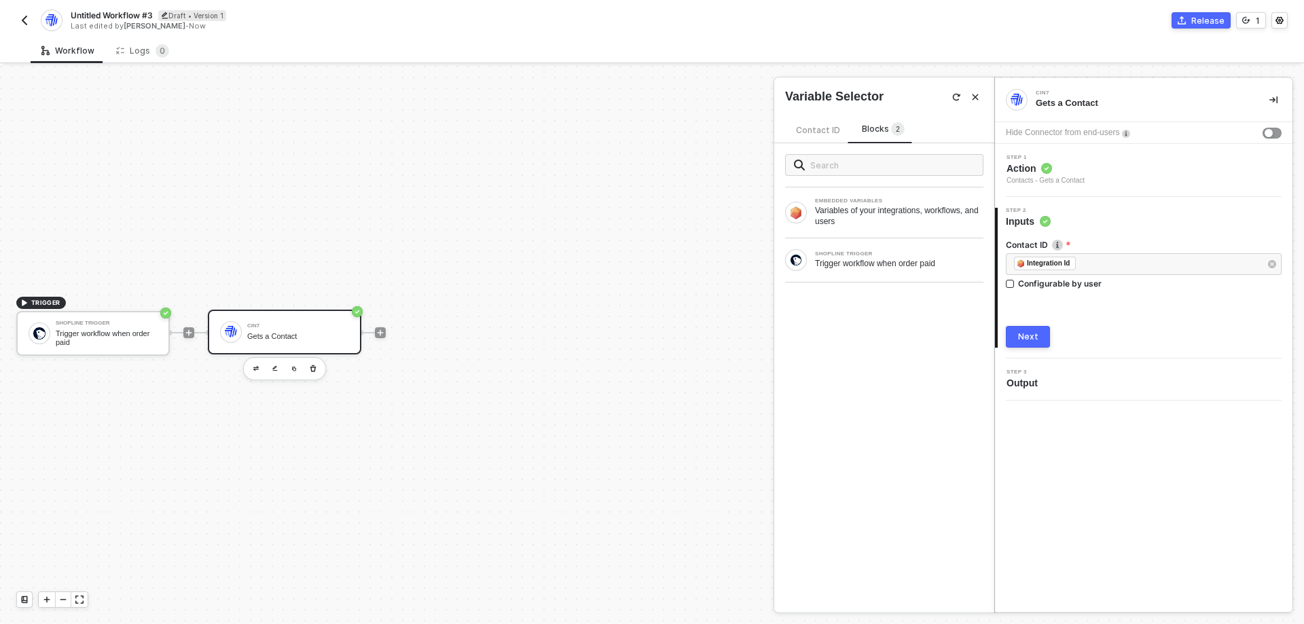
click at [974, 102] on button "Close" at bounding box center [975, 97] width 16 height 16
click at [778, 441] on div "TRIGGER Shopline Trigger Trigger workflow when order paid Cin7 Gets a Contact" at bounding box center [493, 332] width 987 height 583
click at [1273, 100] on icon "icon-collapse-right" at bounding box center [1273, 100] width 8 height 8
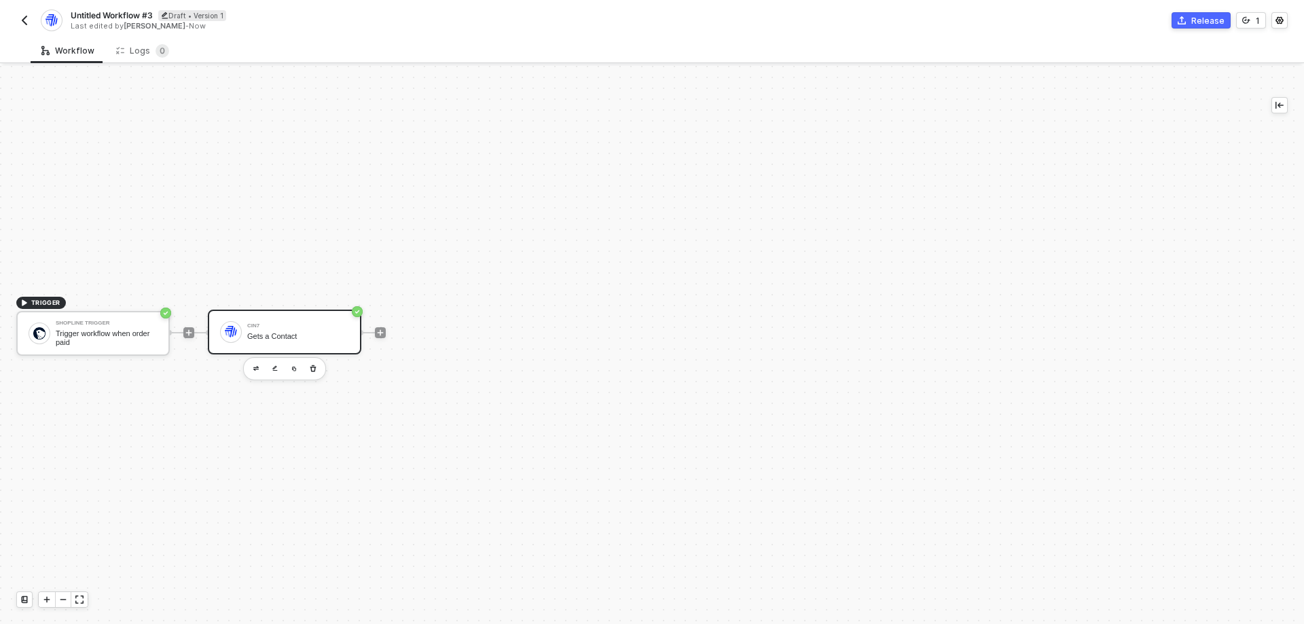
click at [841, 201] on div "TRIGGER Shopline Trigger Trigger workflow when order paid Cin7 Gets a Contact" at bounding box center [624, 332] width 1248 height 583
click at [737, 361] on div "TRIGGER Shopline Trigger Trigger workflow when order paid Cin7 Gets a Contact" at bounding box center [624, 332] width 1248 height 583
click at [711, 409] on div "TRIGGER Shopline Trigger Trigger workflow when order paid Cin7 Gets a Contact" at bounding box center [624, 332] width 1248 height 583
click at [612, 369] on div "TRIGGER Shopline Trigger Trigger workflow when order paid Cin7 Gets a Contact" at bounding box center [624, 332] width 1248 height 583
click at [541, 358] on div "TRIGGER Shopline Trigger Trigger workflow when order paid Cin7 Gets a Contact" at bounding box center [624, 332] width 1248 height 583
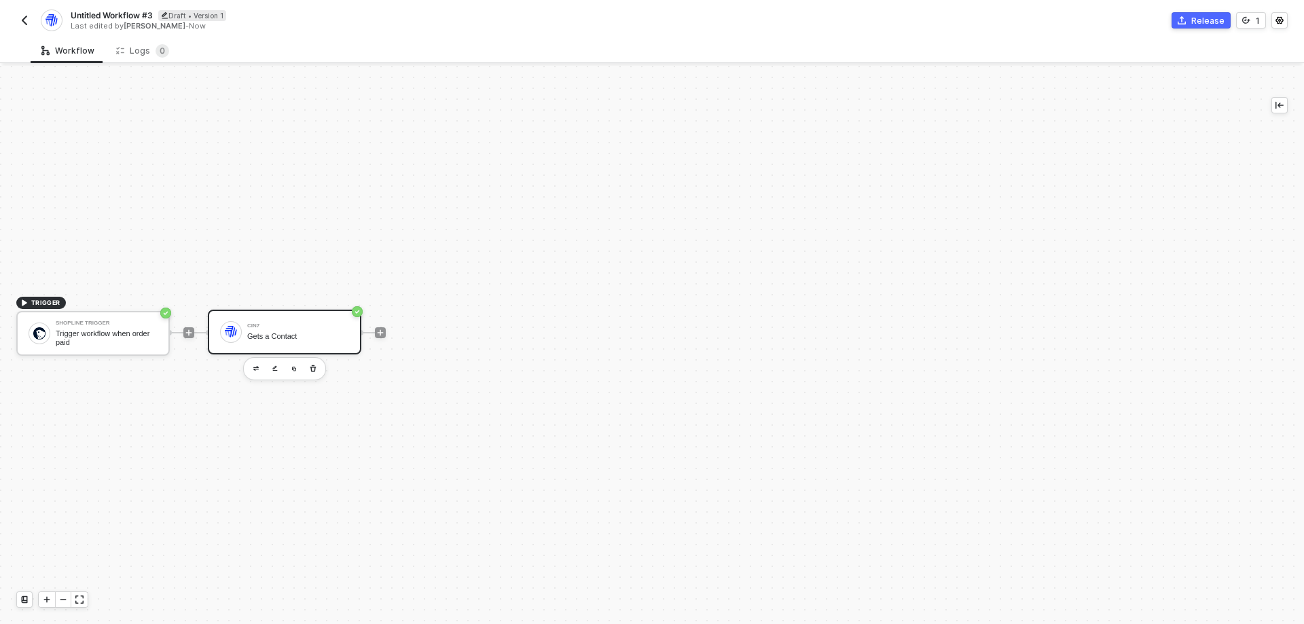
drag, startPoint x: 195, startPoint y: 0, endPoint x: 22, endPoint y: 22, distance: 173.9
click at [22, 22] on img "button" at bounding box center [24, 20] width 11 height 11
